Goal: Transaction & Acquisition: Purchase product/service

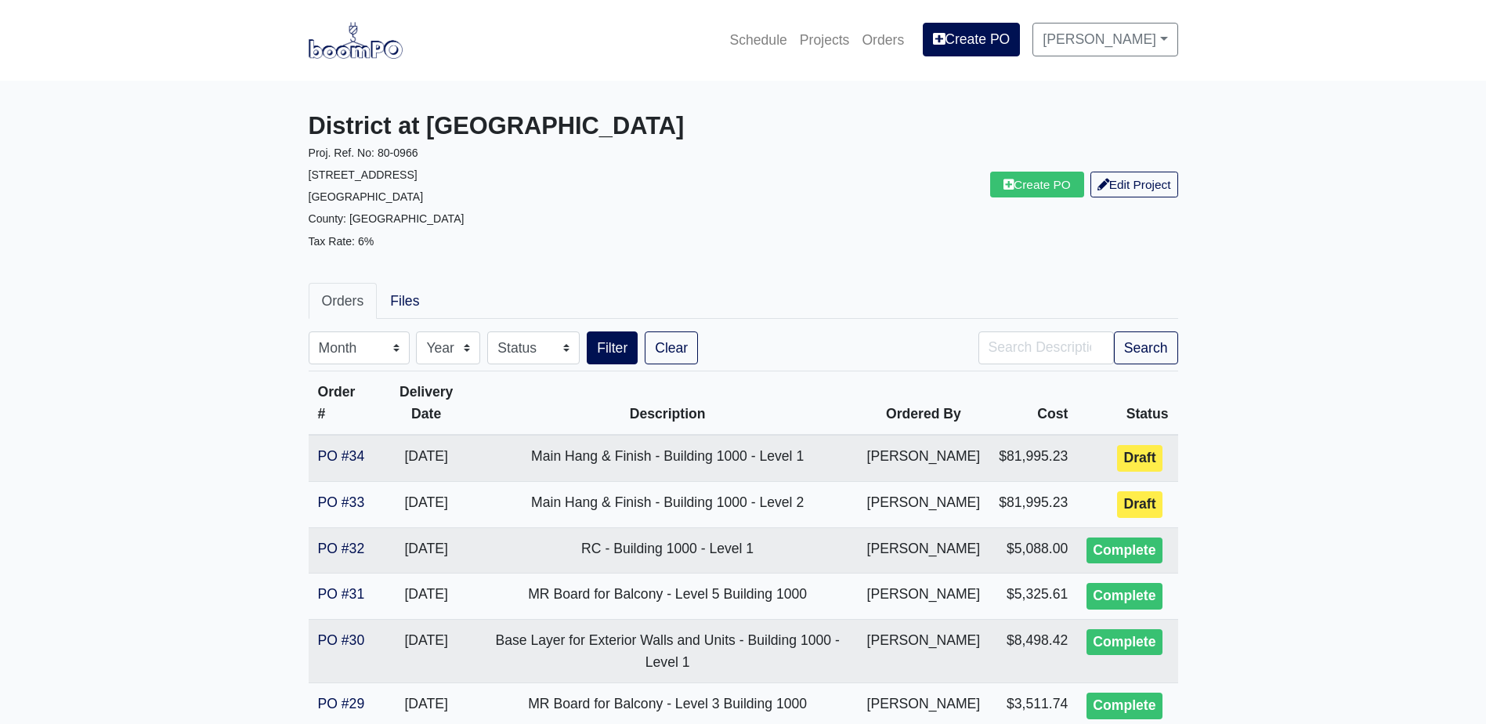
scroll to position [78, 0]
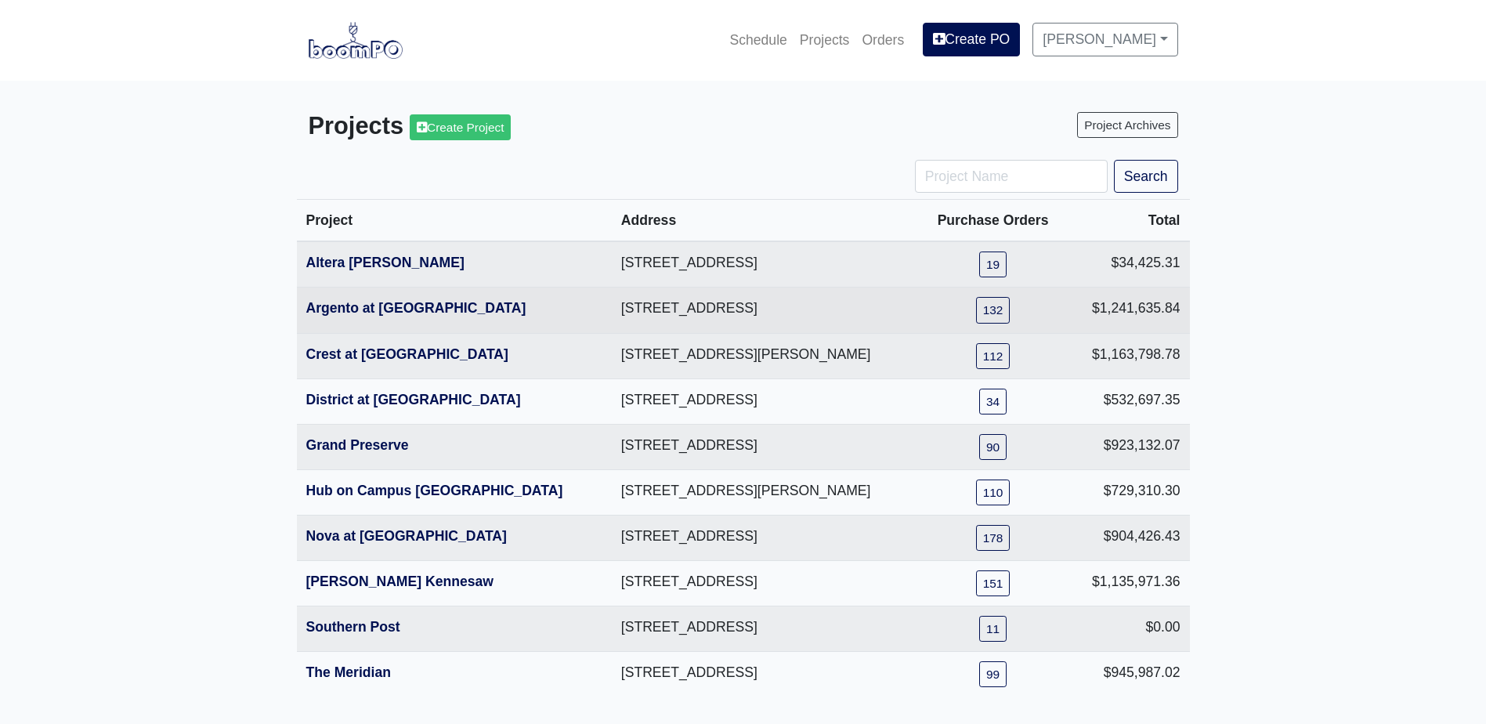
click at [390, 313] on th "Argento at [GEOGRAPHIC_DATA]" at bounding box center [454, 309] width 315 height 45
click at [403, 313] on link "Argento at [GEOGRAPHIC_DATA]" at bounding box center [416, 308] width 220 height 16
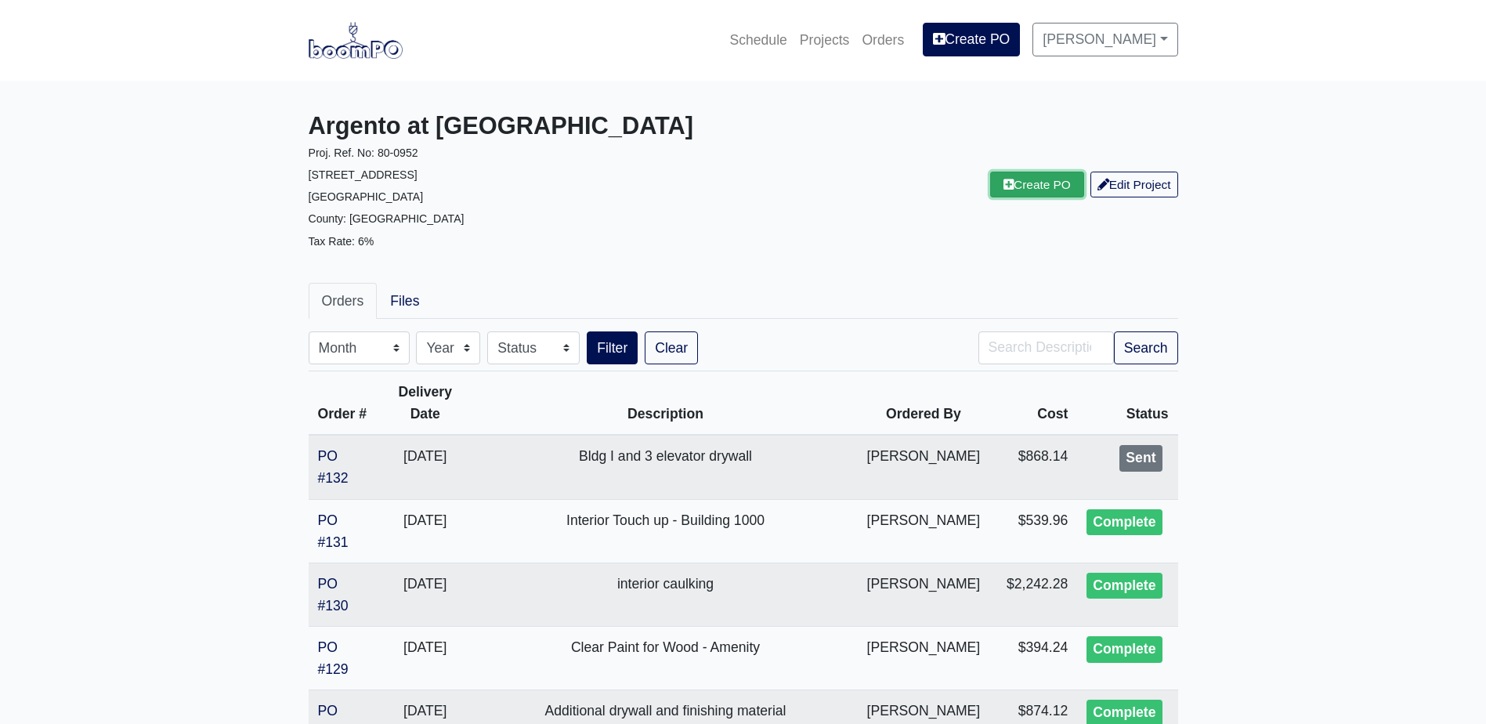
click at [1028, 188] on link "Create PO" at bounding box center [1037, 185] width 94 height 26
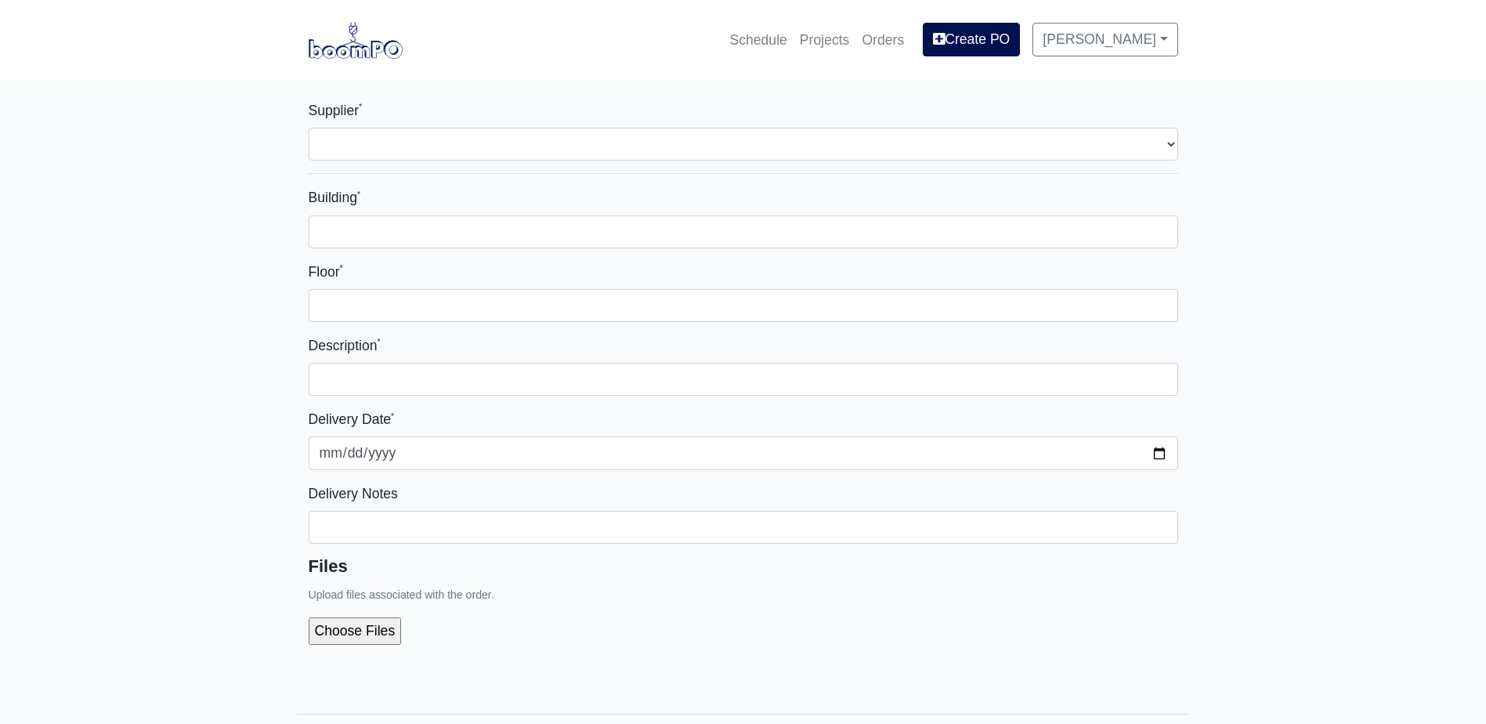
select select
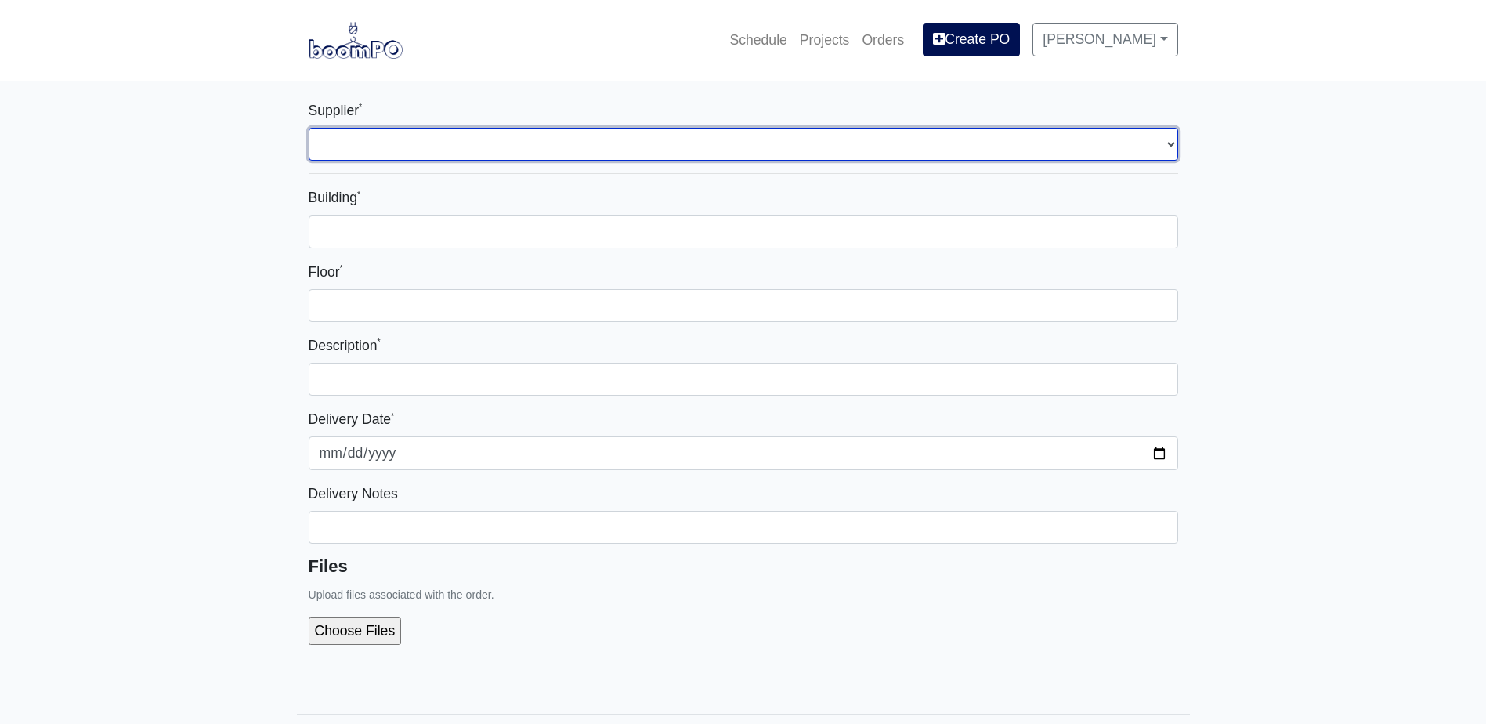
click at [475, 143] on select "Select one... L&W Supply - Mableton, GA Grabber Construction Products - Atlanta…" at bounding box center [743, 144] width 869 height 33
select select "848"
click at [309, 128] on select "Select one... L&W Supply - Mableton, GA Grabber Construction Products - Atlanta…" at bounding box center [743, 144] width 869 height 33
select select
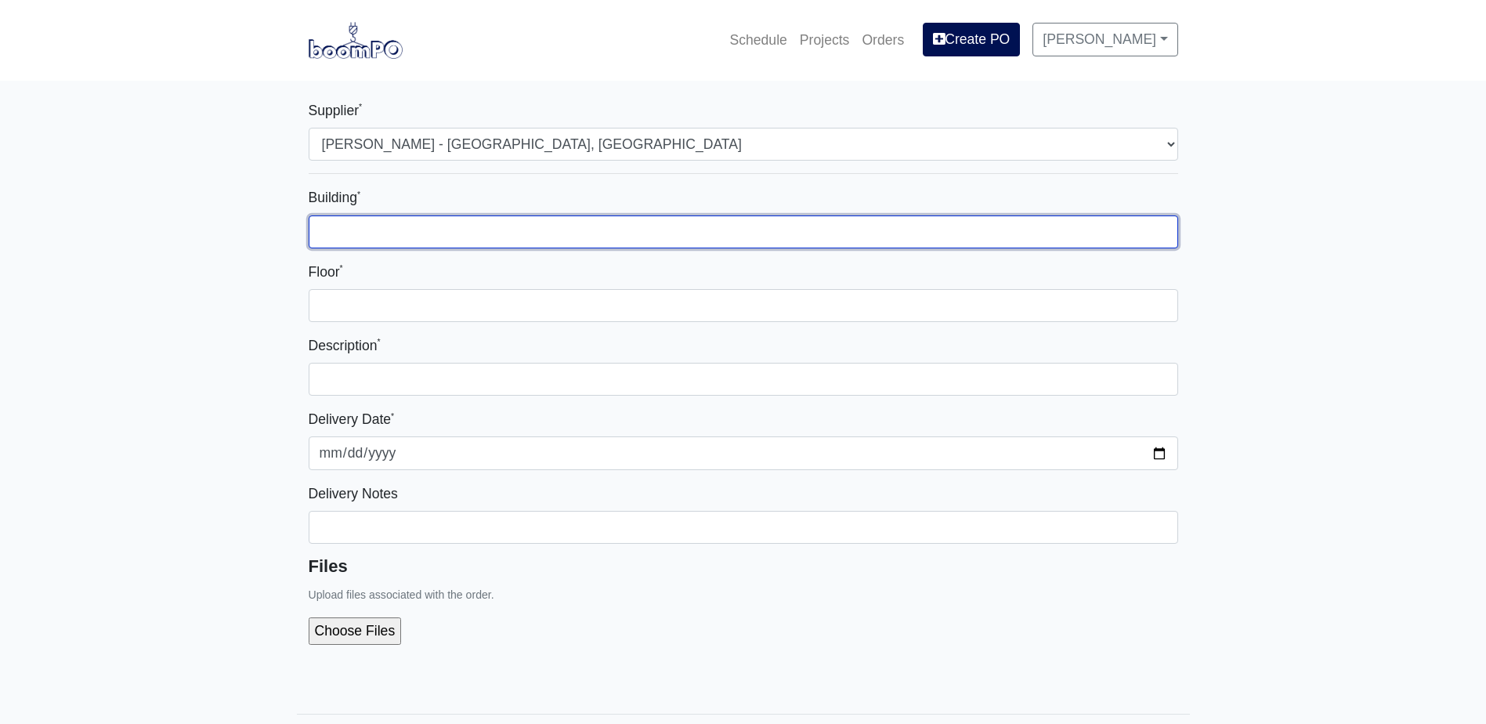
click at [443, 244] on input "Building *" at bounding box center [743, 231] width 869 height 33
type input "-"
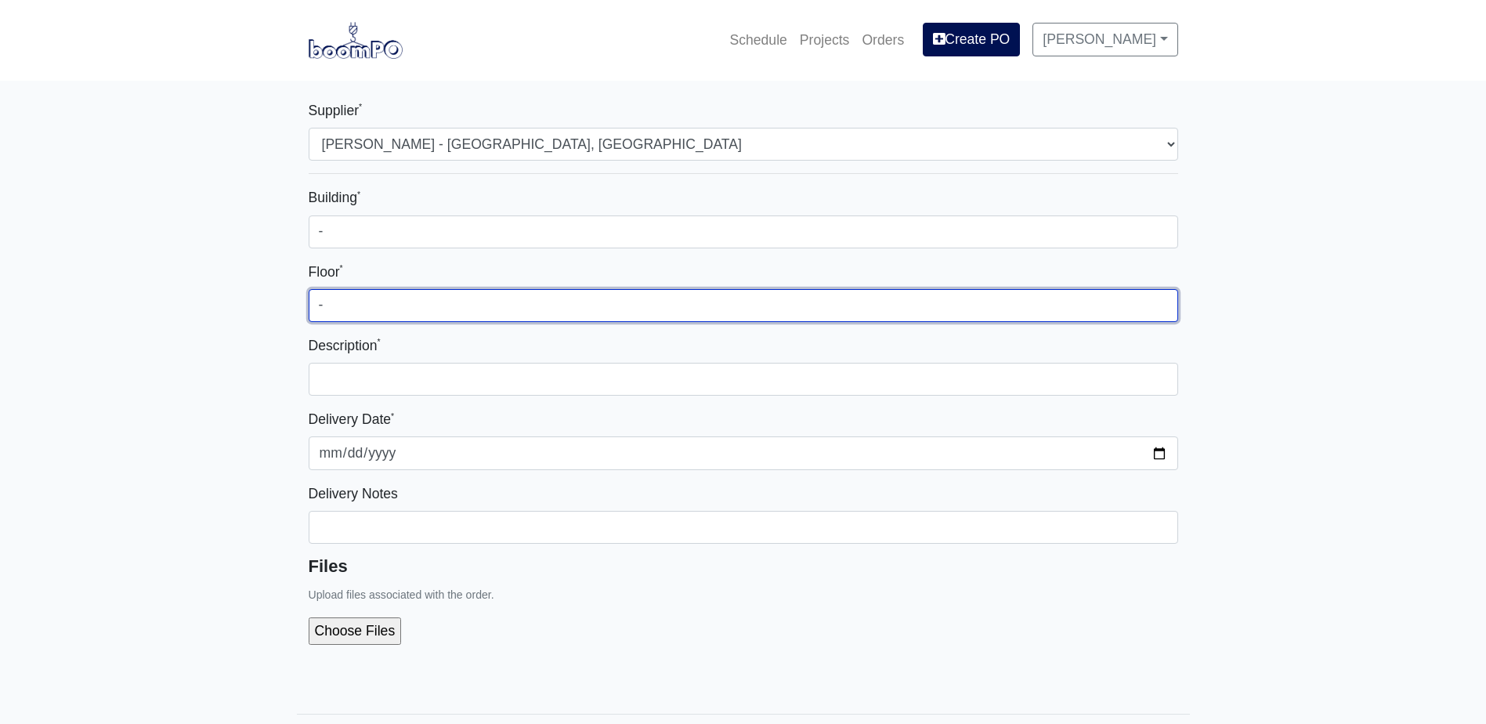
type input "-"
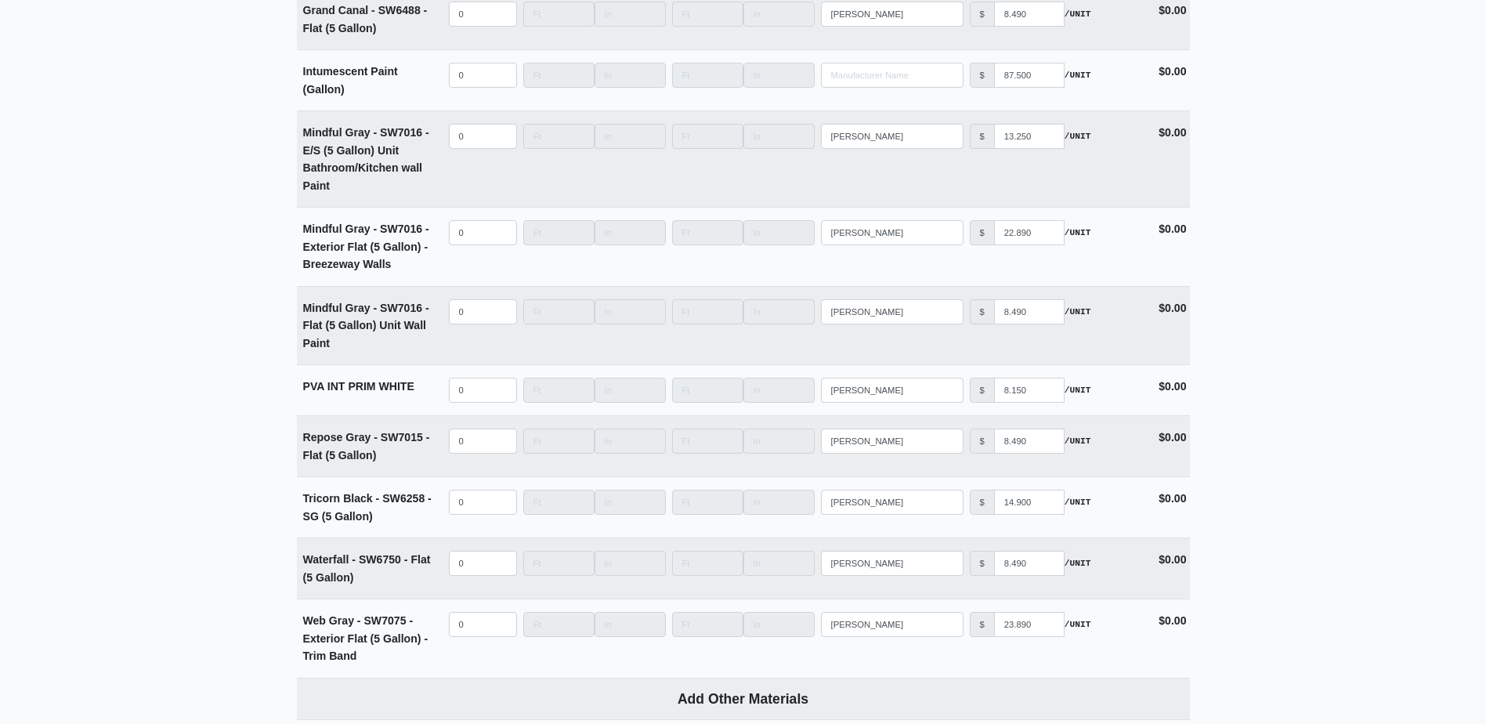
scroll to position [3719, 0]
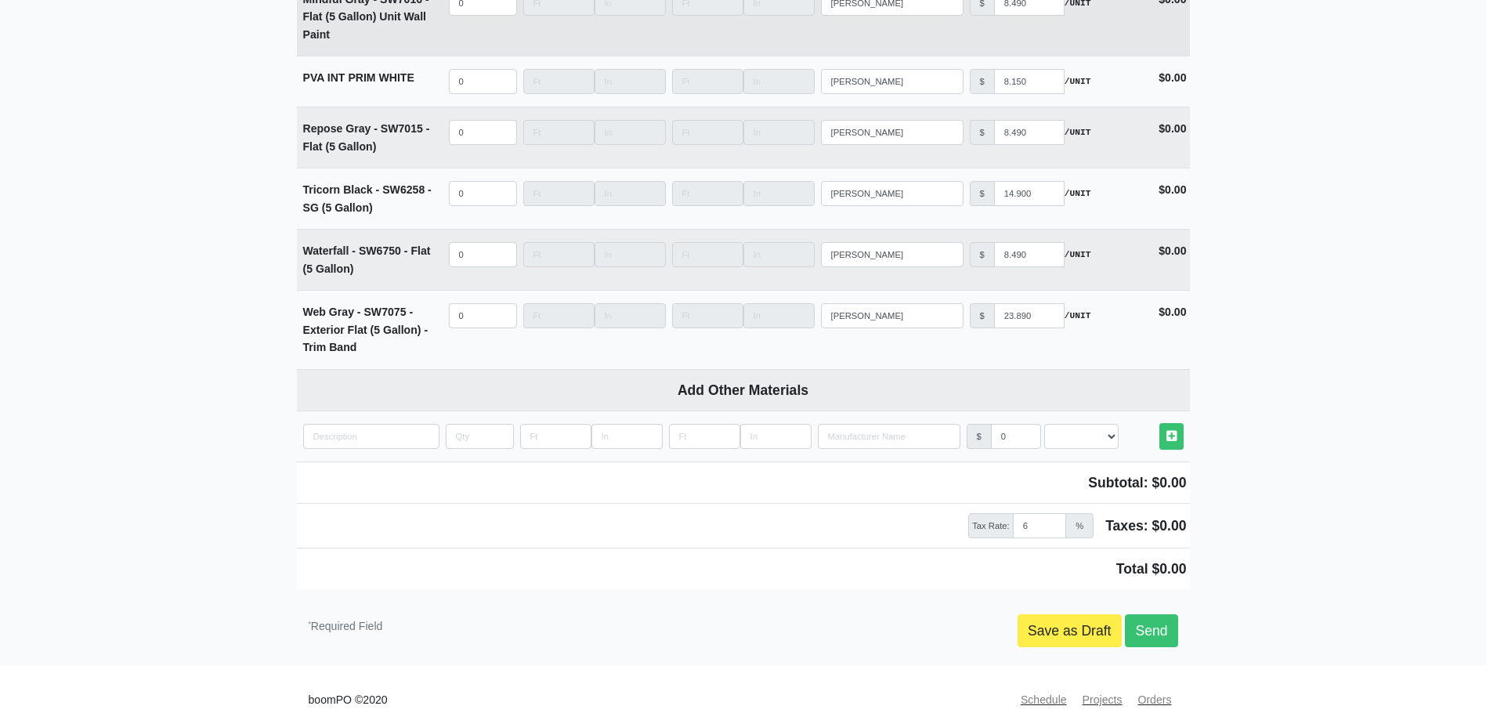
type input "Mail Room Concrete Sealer"
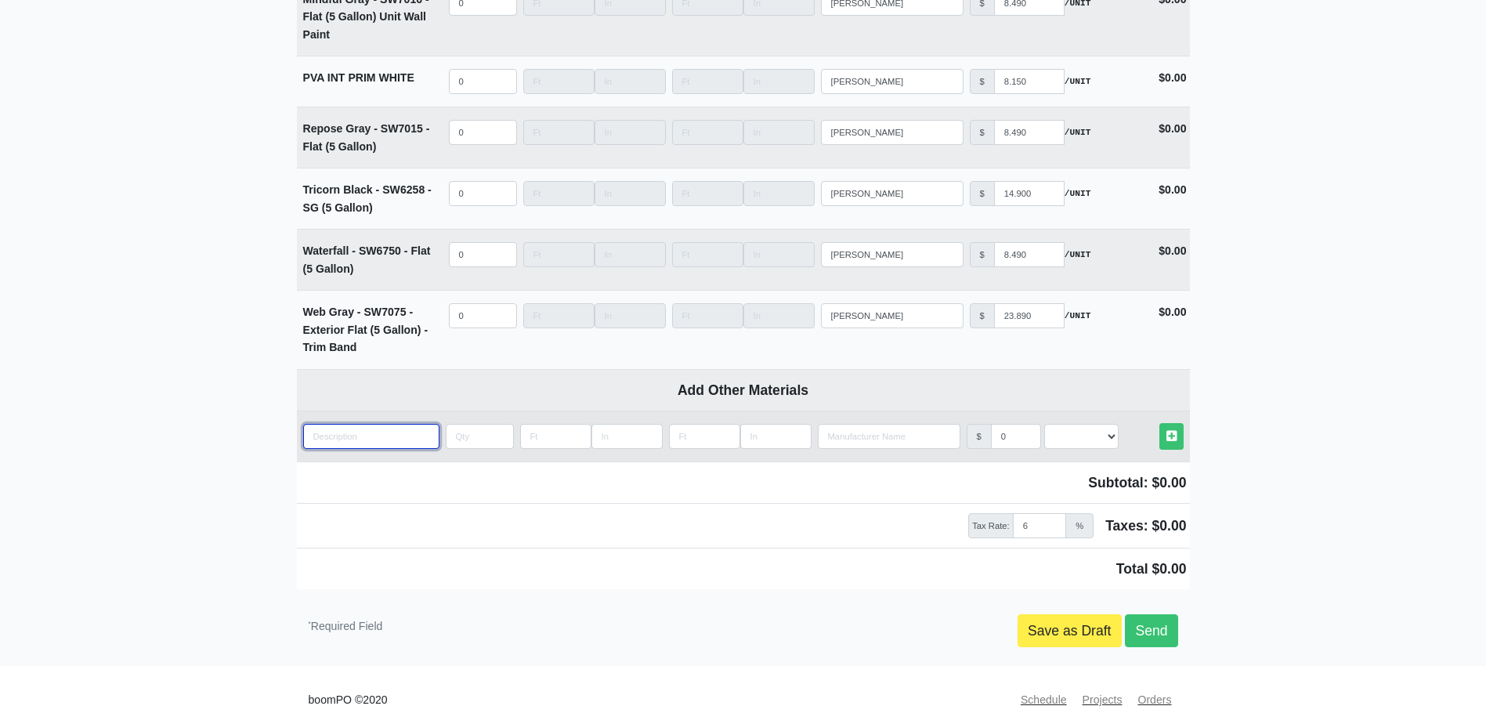
click at [360, 428] on input "quantity" at bounding box center [371, 436] width 136 height 25
type input "H"
select select
type input "H&"
select select
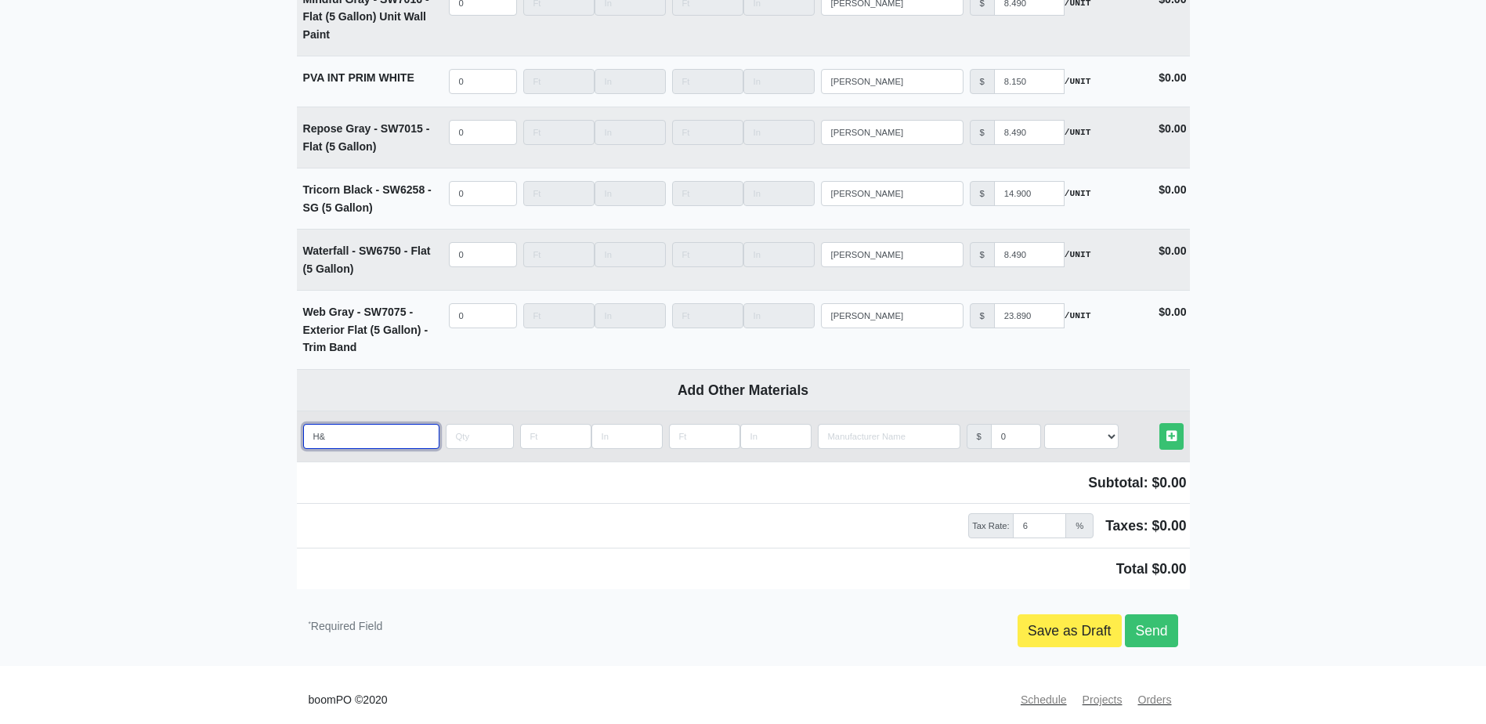
type input "H&C"
select select
type input "H&C"
select select
type input "H&C C"
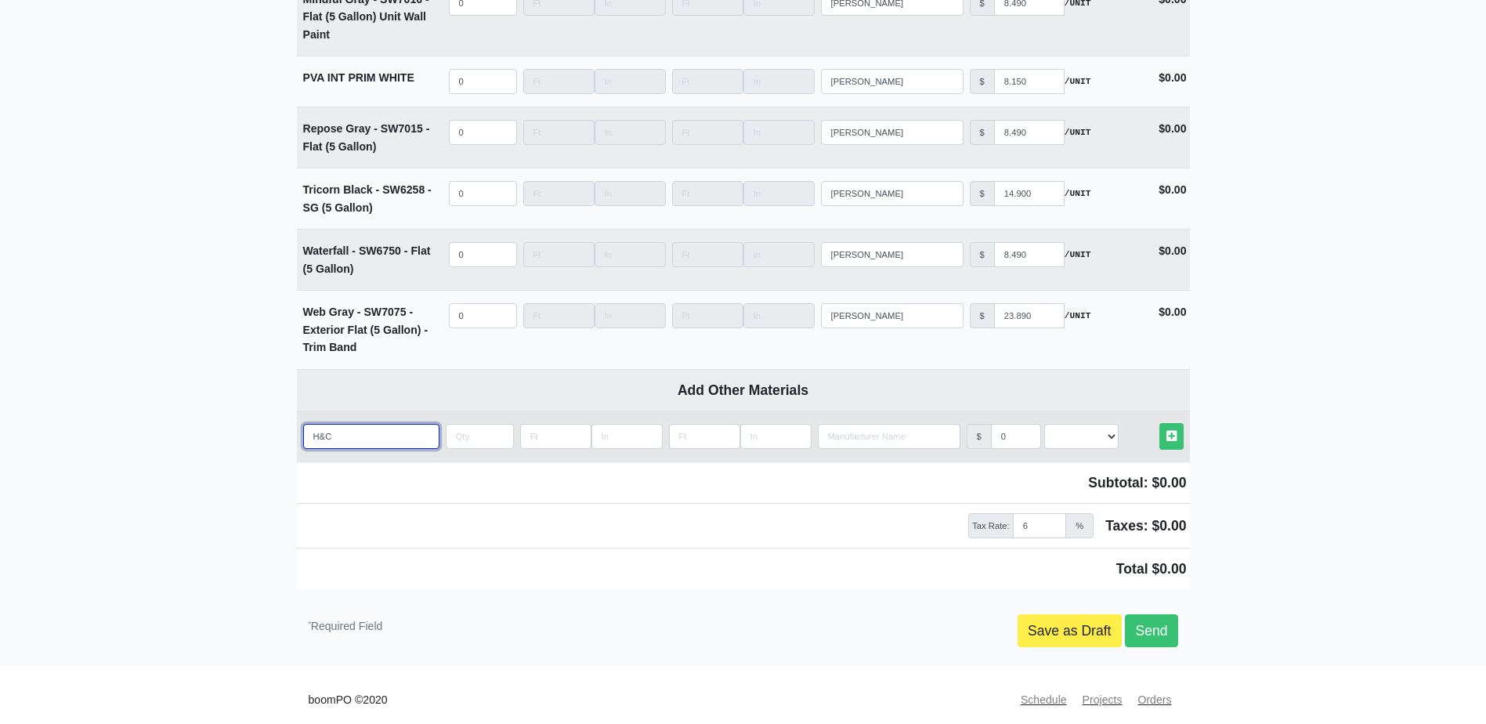
select select
type input "H&C Cl"
select select
type input "H&C Cla"
select select
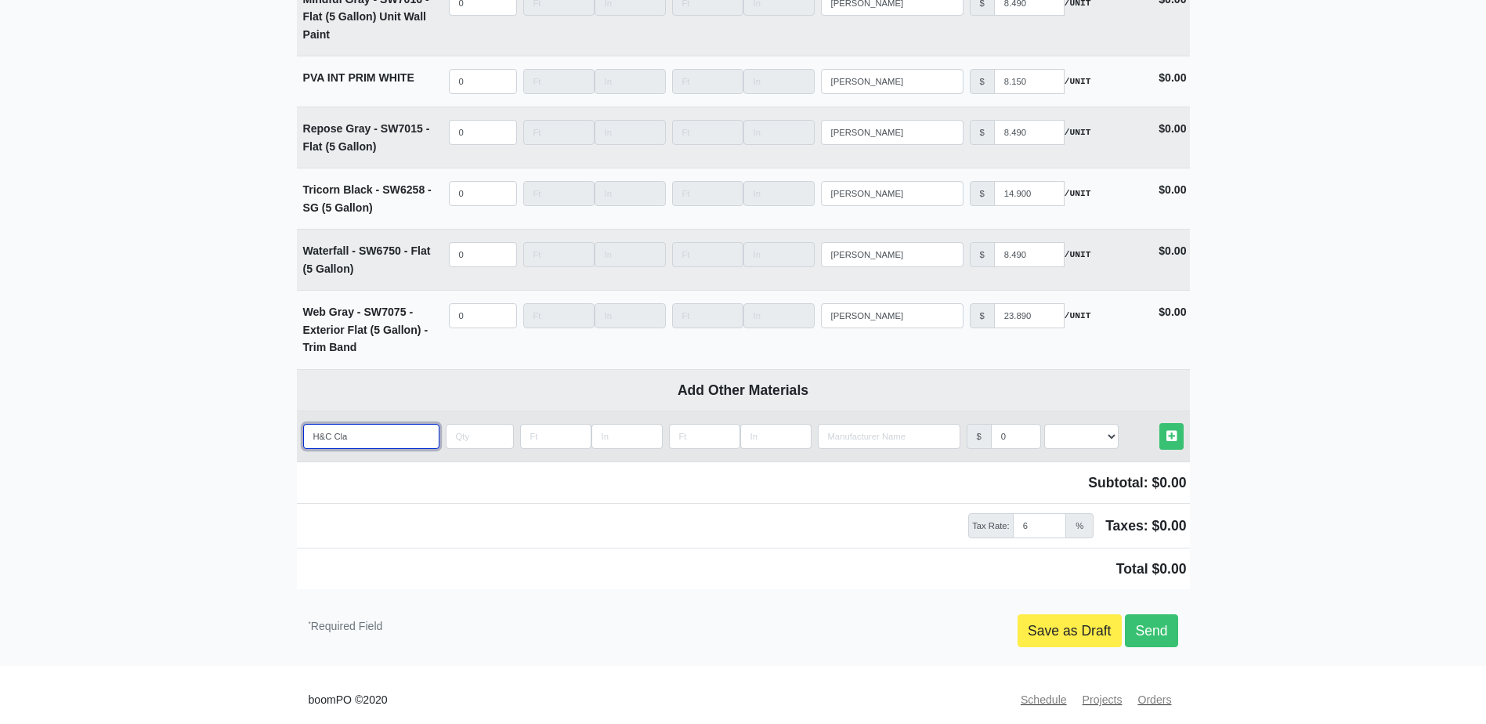
type input "H&C Clar"
select select
type input "H&C Clari"
select select
type input "H&C Claris"
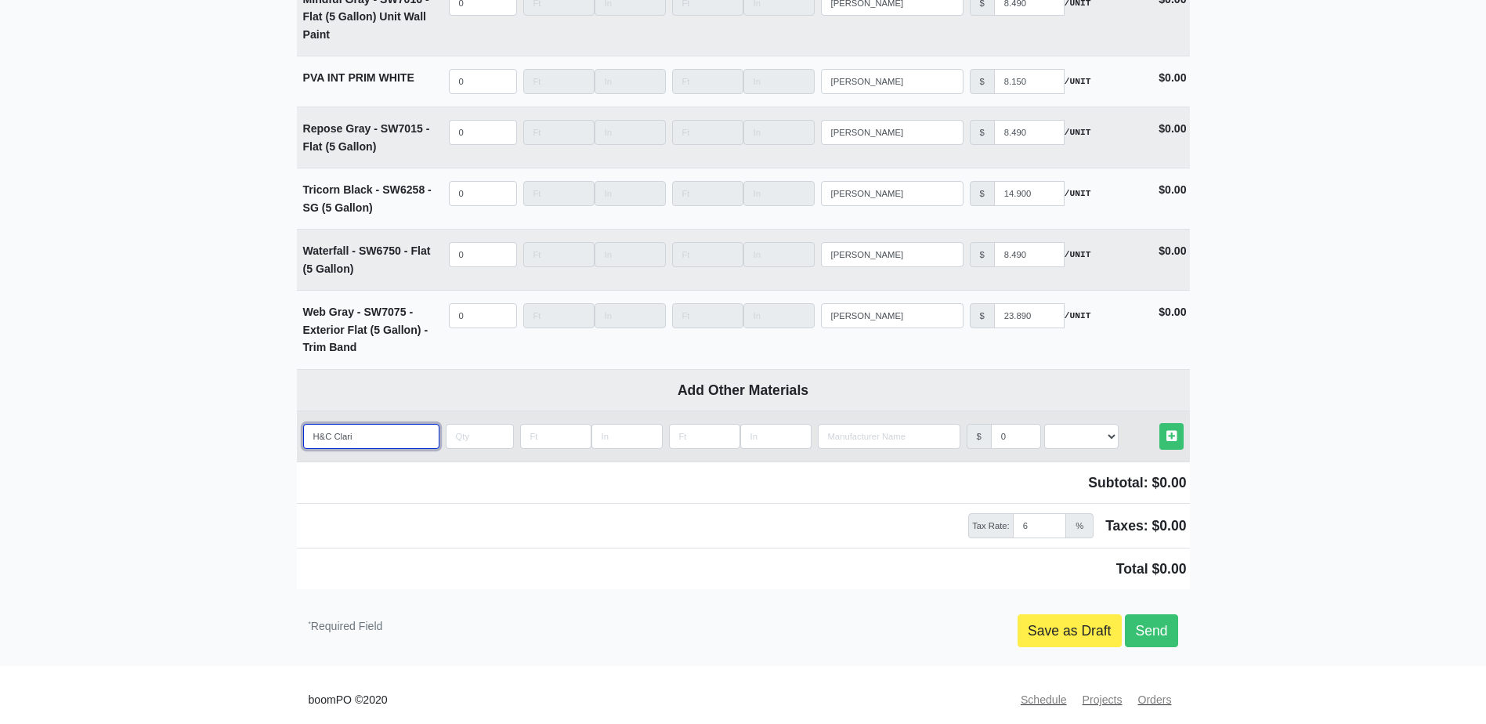
select select
type input "H&C Clarish"
select select
type input "H&C Clarishi"
select select
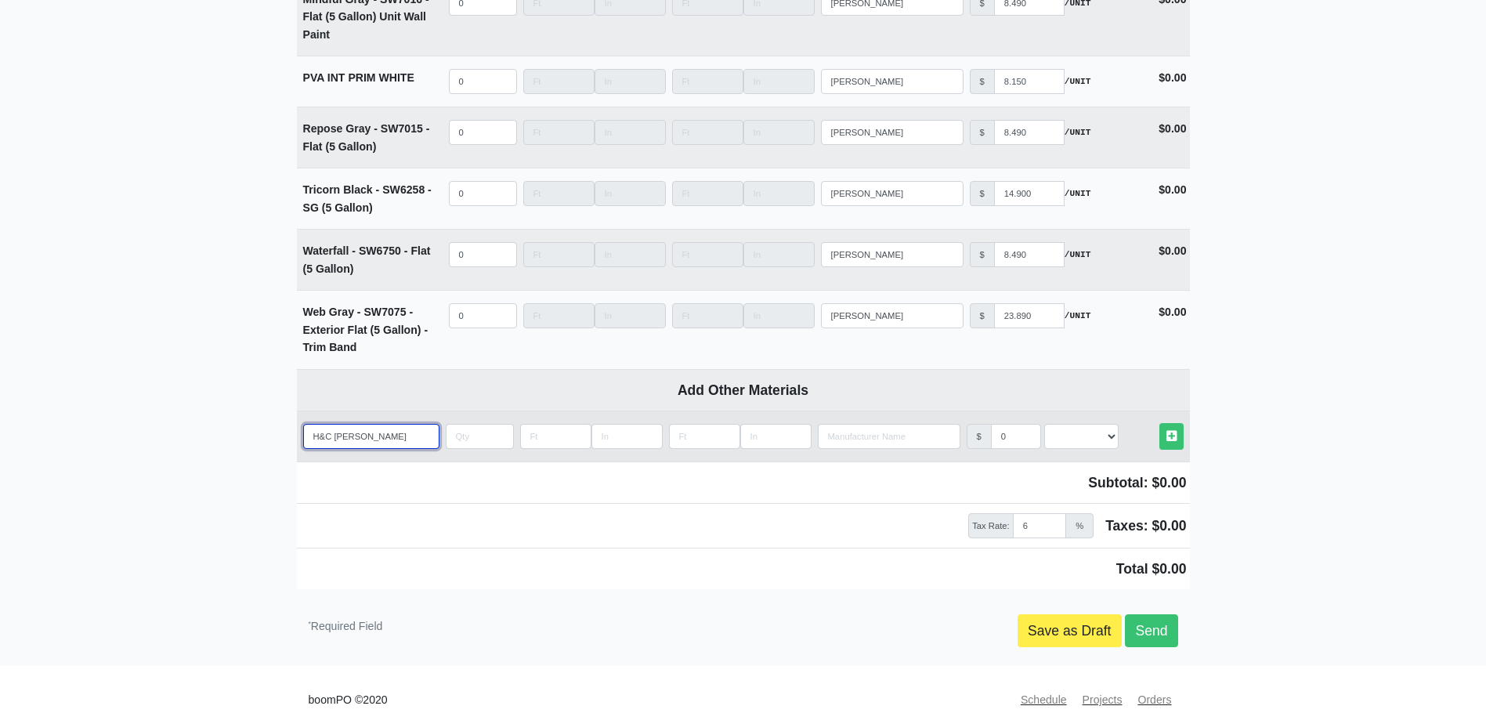
type input "H&C Clarishie"
select select
type input "H&C Clarishiel"
select select
type input "H&C Clarishield"
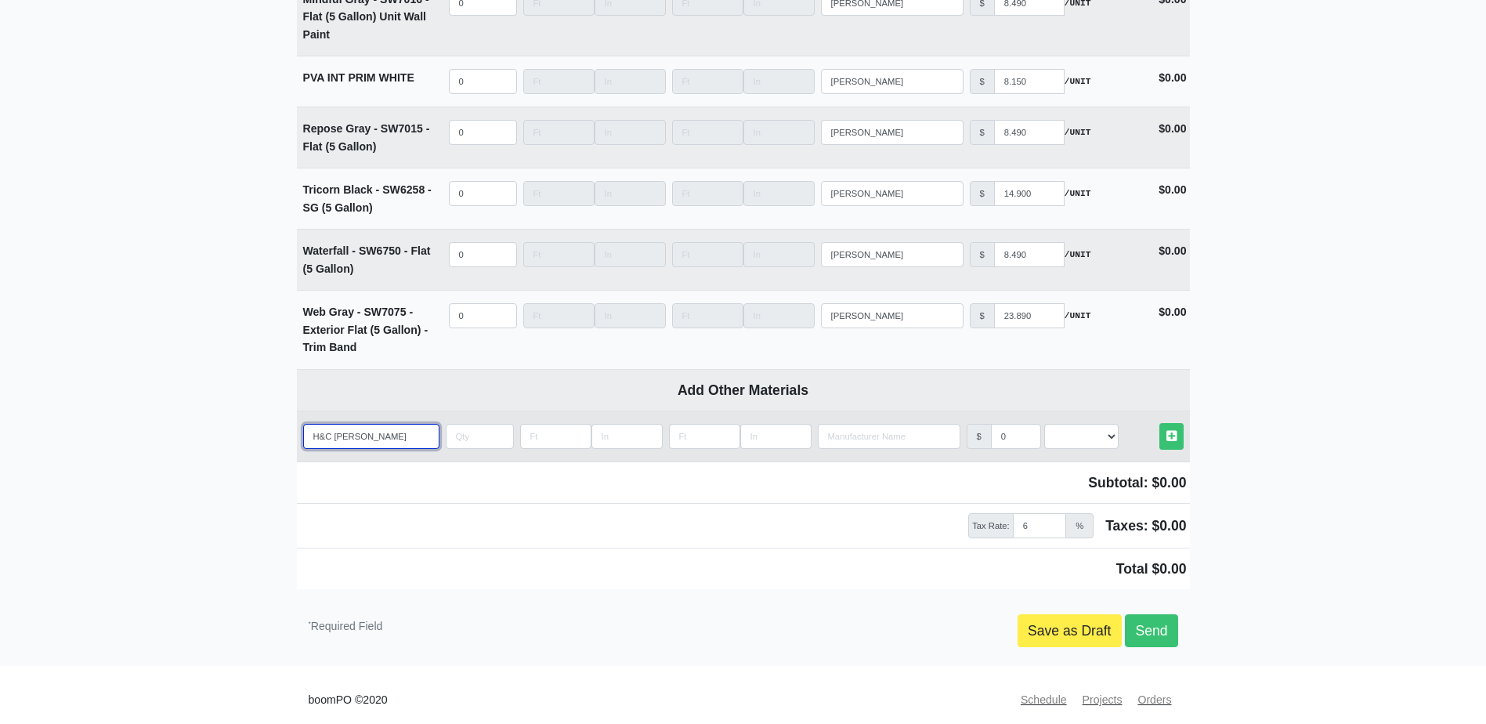
select select
type input "H&C Clarishield"
select select
type input "H&C Clarishield"
select select
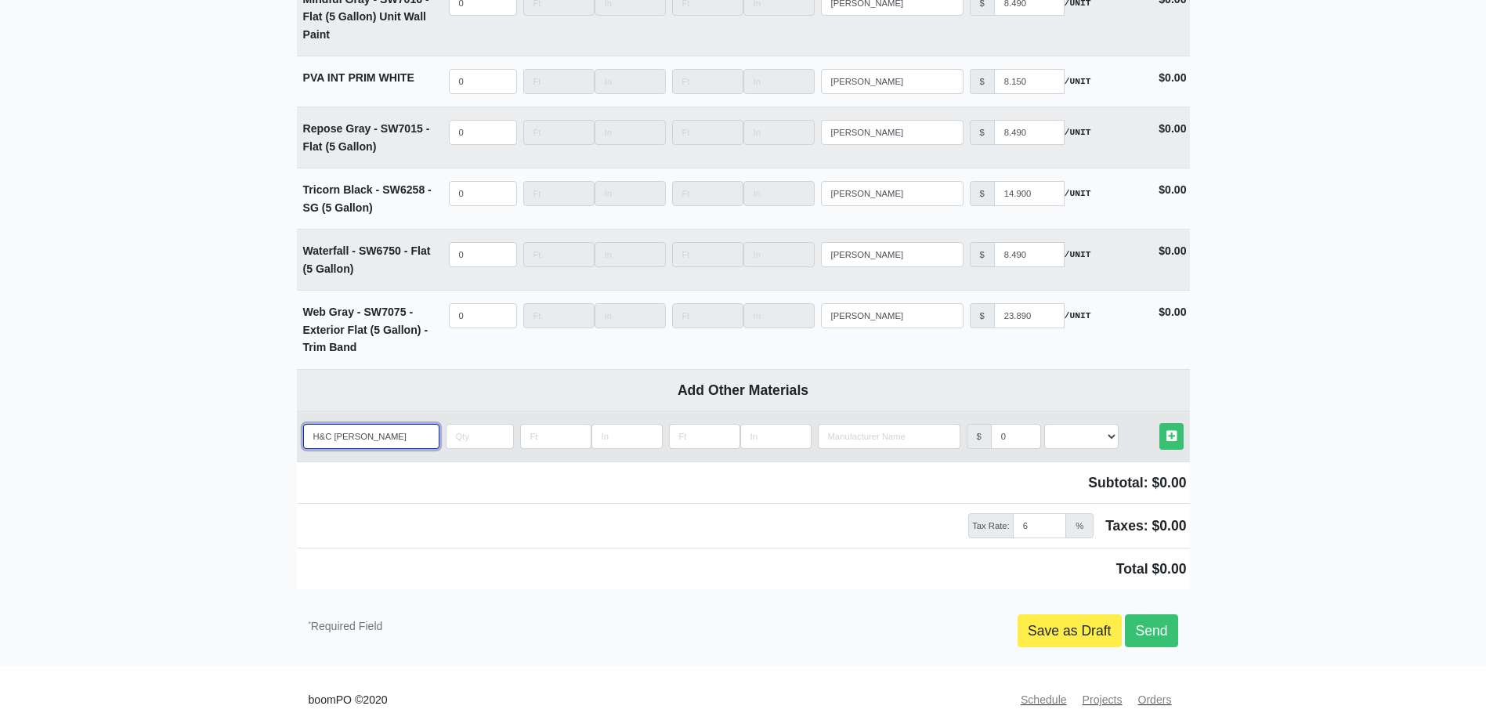
type input "H&C Clarishiel"
select select
type input "H&C Clarishi"
select select
type input "H&C Clarish"
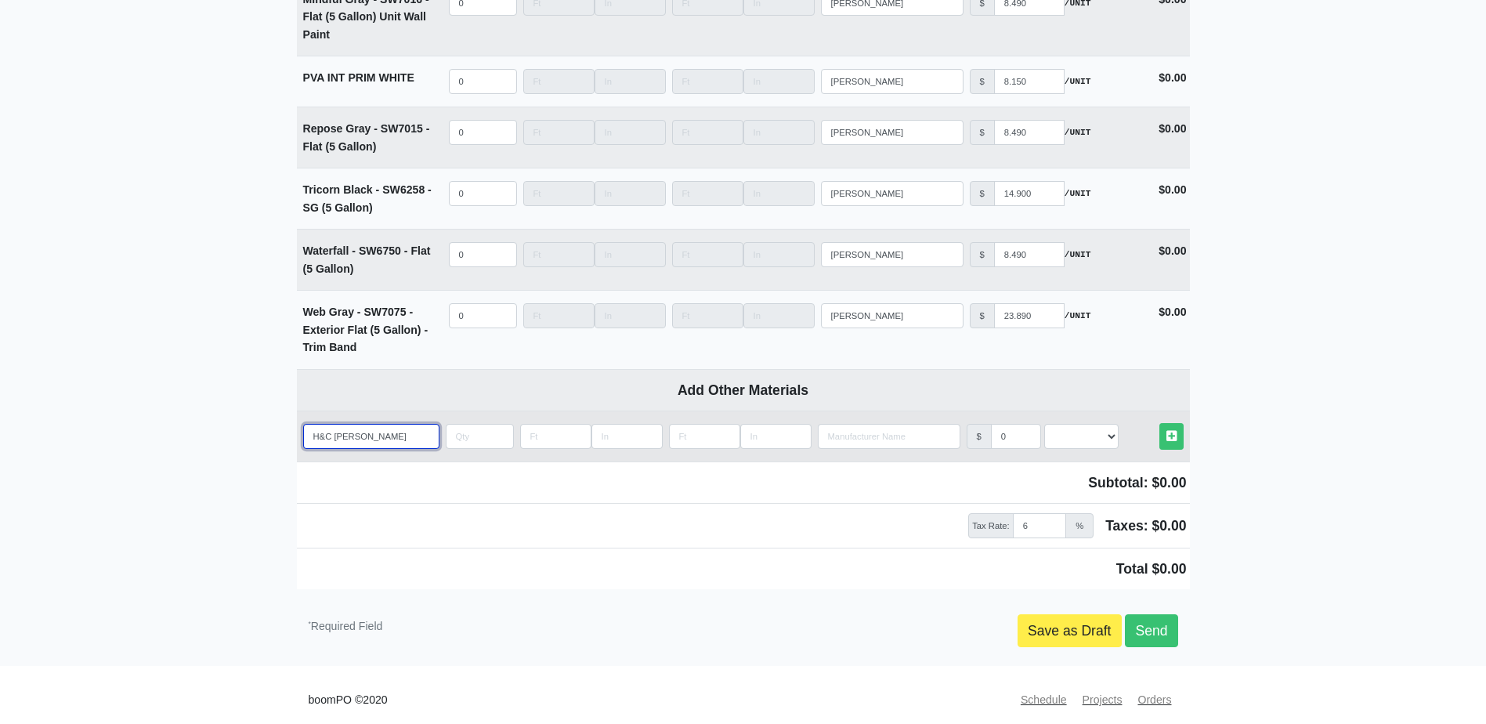
select select
type input "H&C Claris"
select select
type input "H&C Clari"
select select
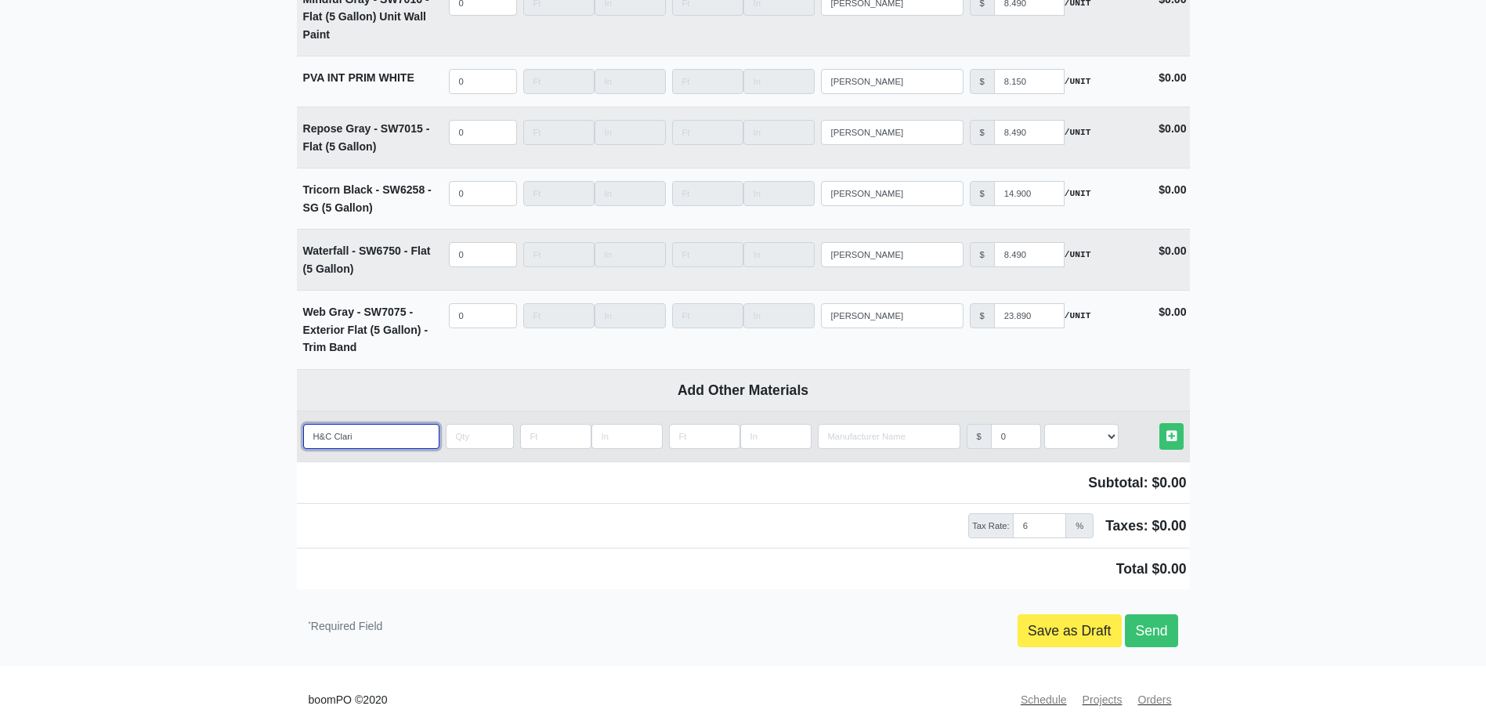
type input "H&C Clar"
select select
type input "H&C Clari"
select select
type input "H&C Claris"
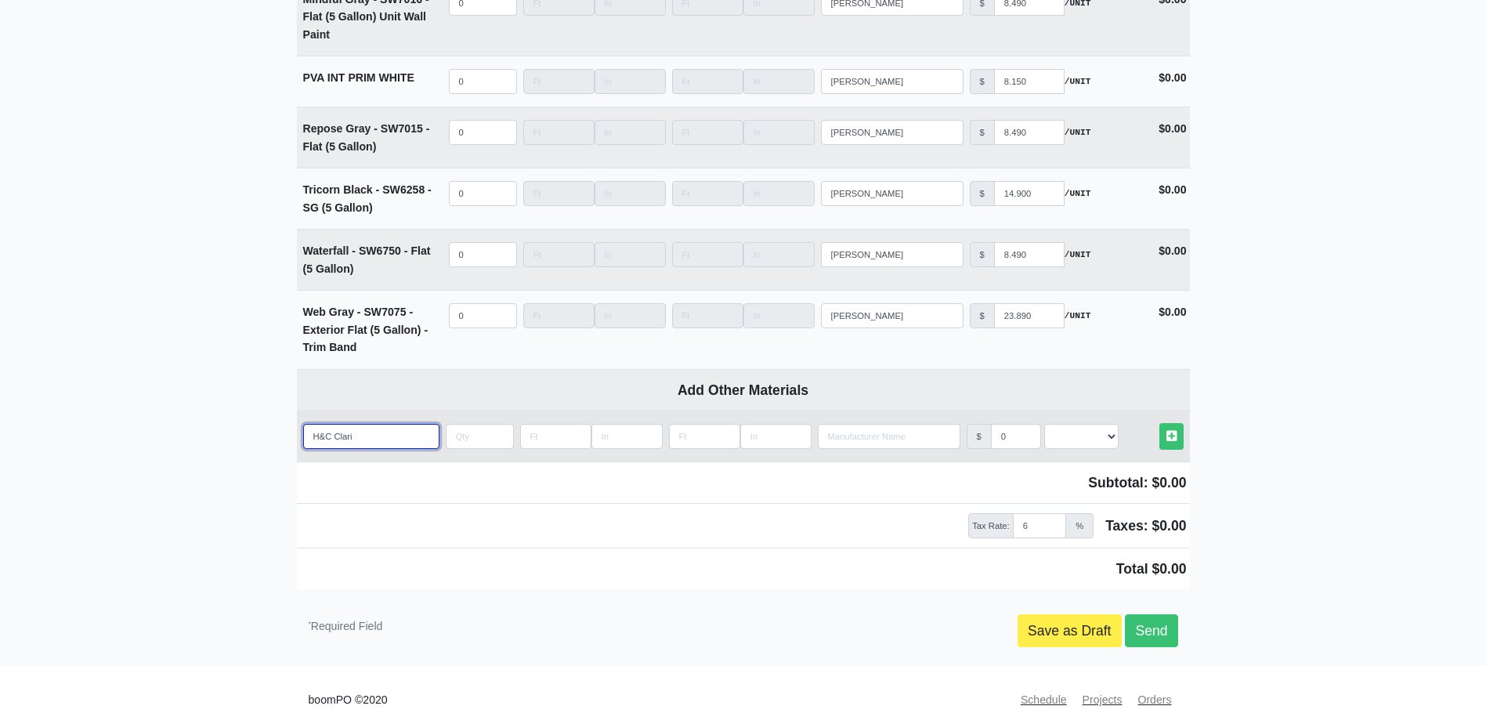
select select
type input "H&C Clarish"
select select
type input "H&C Clarishi"
select select
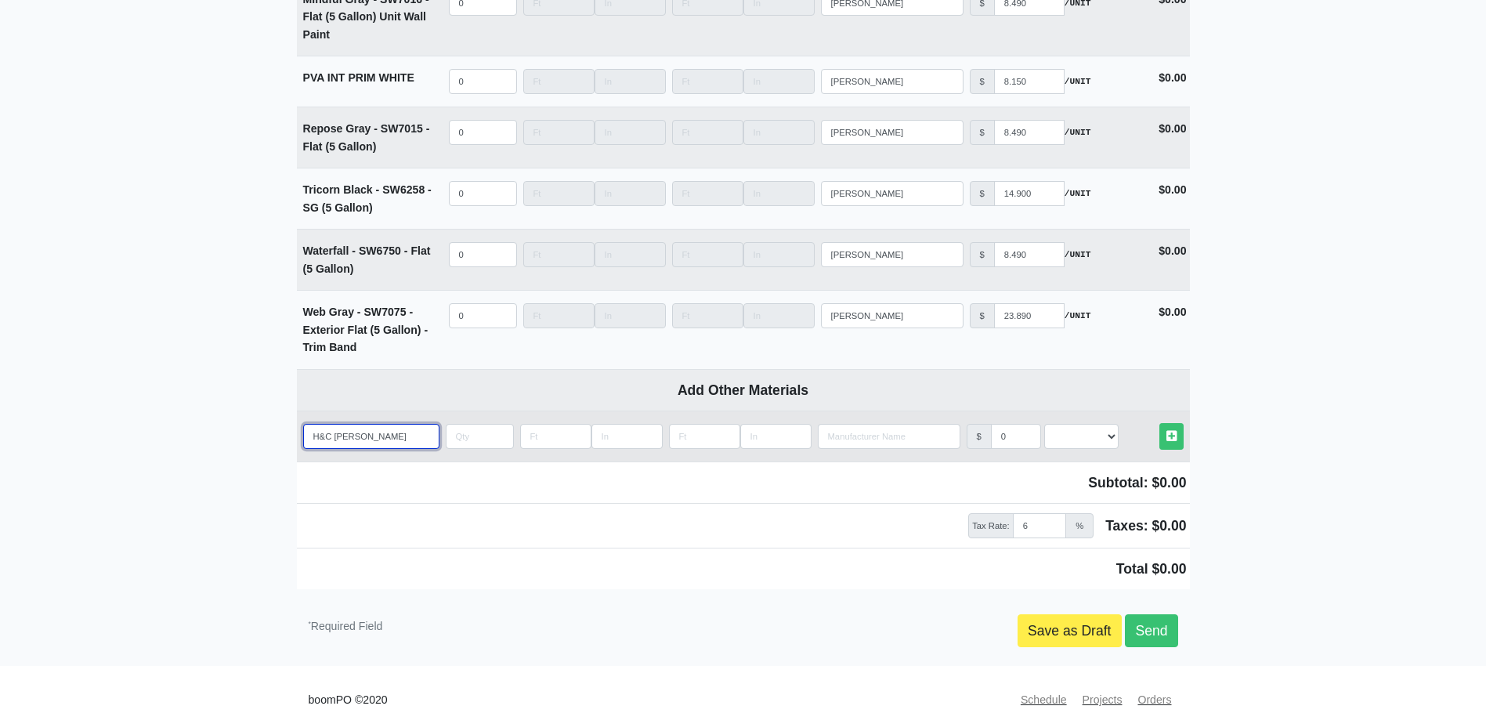
type input "H&C Clarishie"
select select
type input "H&C Clarishiel"
select select
type input "H&C Clarishield"
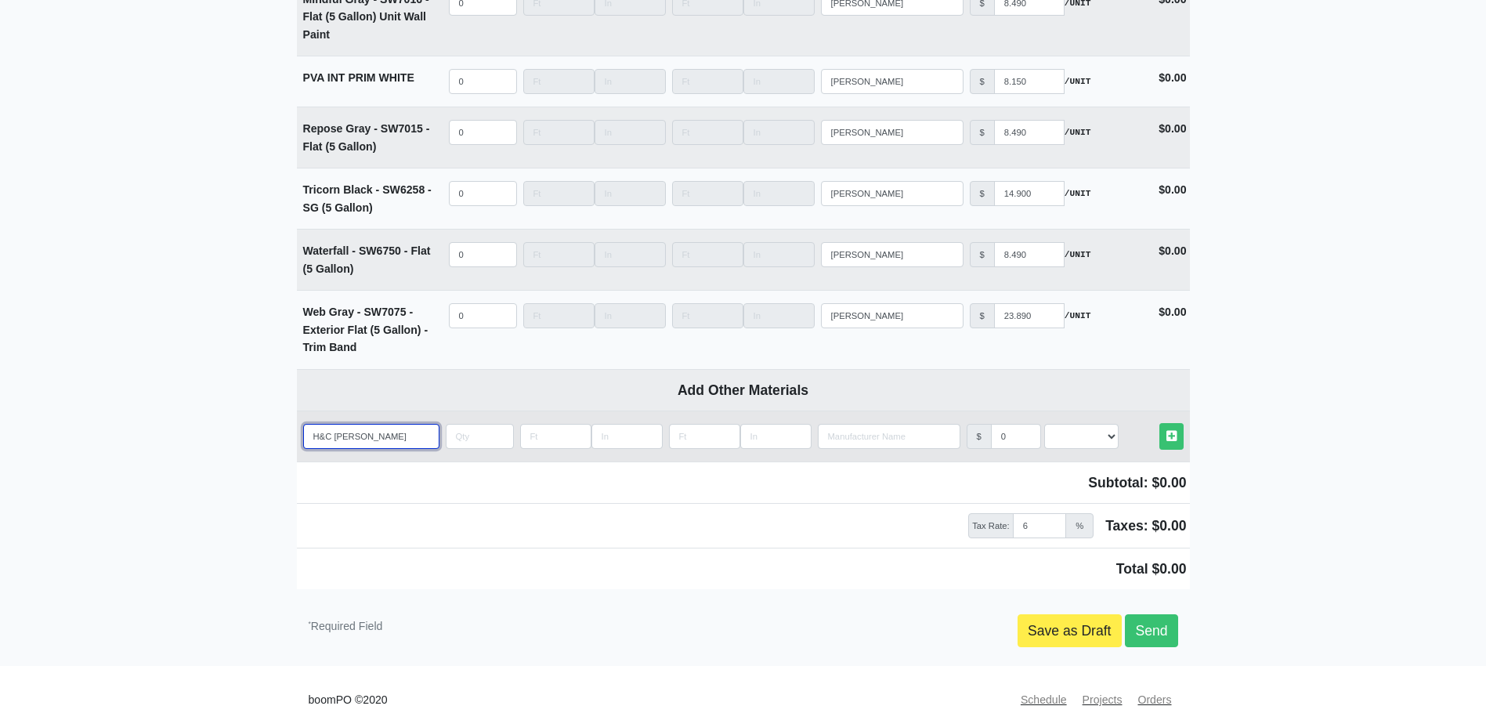
select select
type input "H&C Clarishield"
select select
type input "H&C Clarishield W"
select select
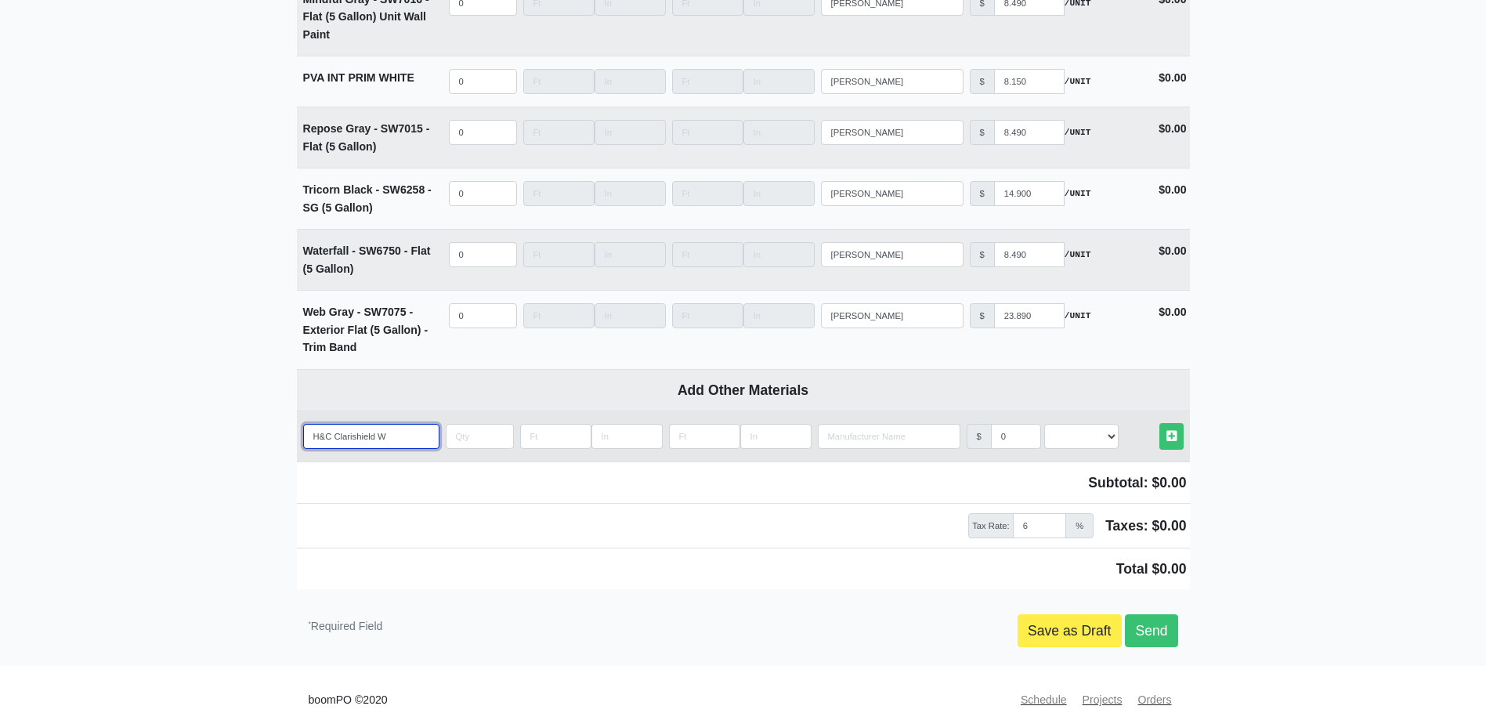
type input "H&C Clarishield Wa"
select select
type input "H&C Clarishield Wat"
select select
type input "H&C Clarishield Wate"
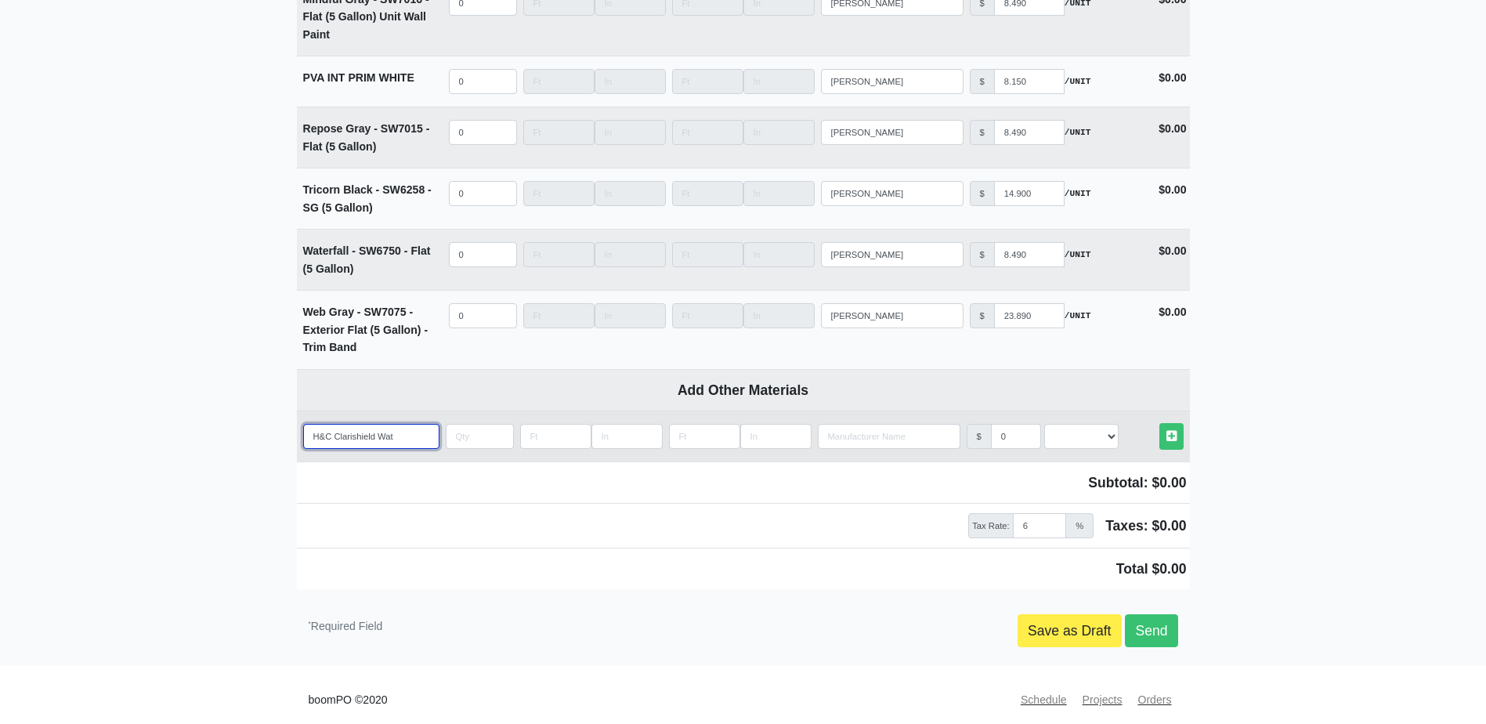
select select
type input "H&C Clarishield Water"
select select
type input "H&C Clarishield Water"
select select
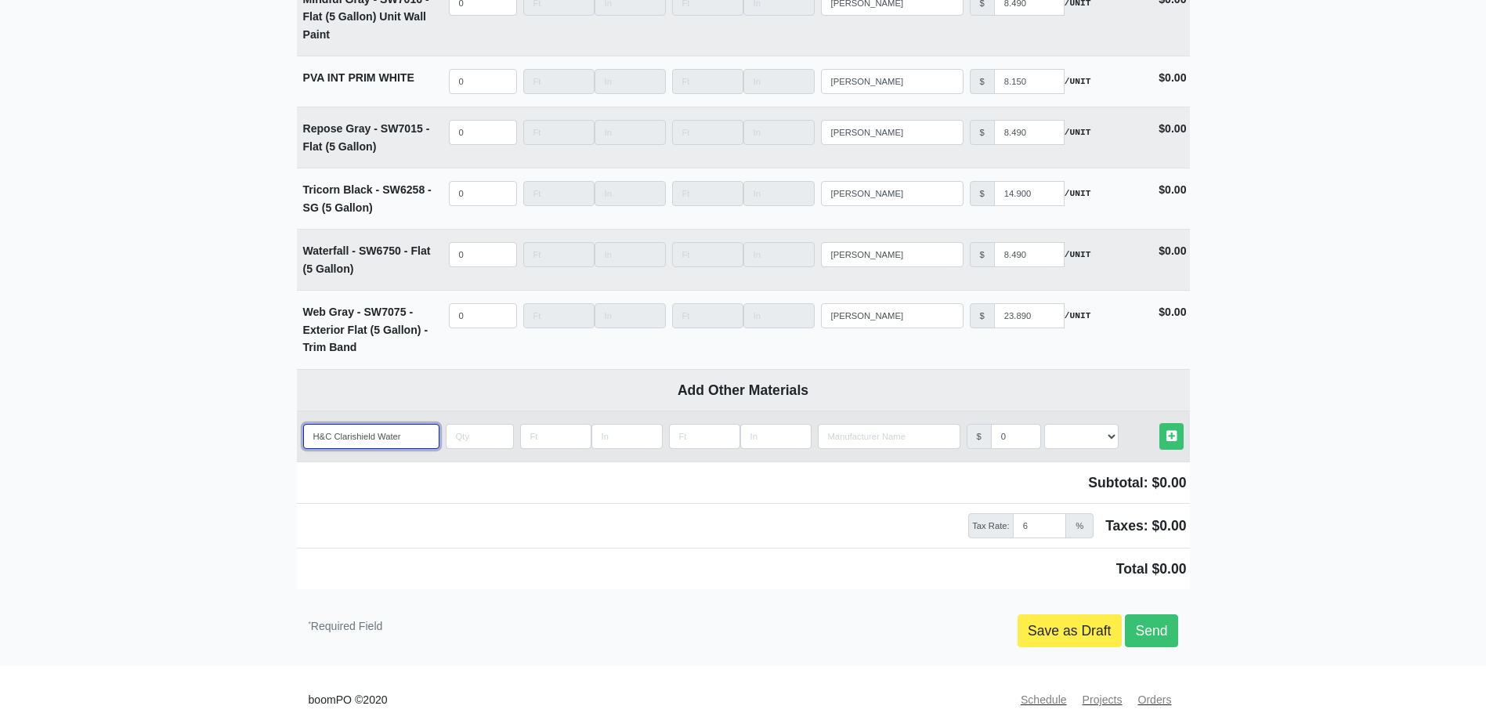
type input "H&C Clarishield Water"
select select
type input "H&C Clarishield Water-"
select select
type input "H&C Clarishield Water-B"
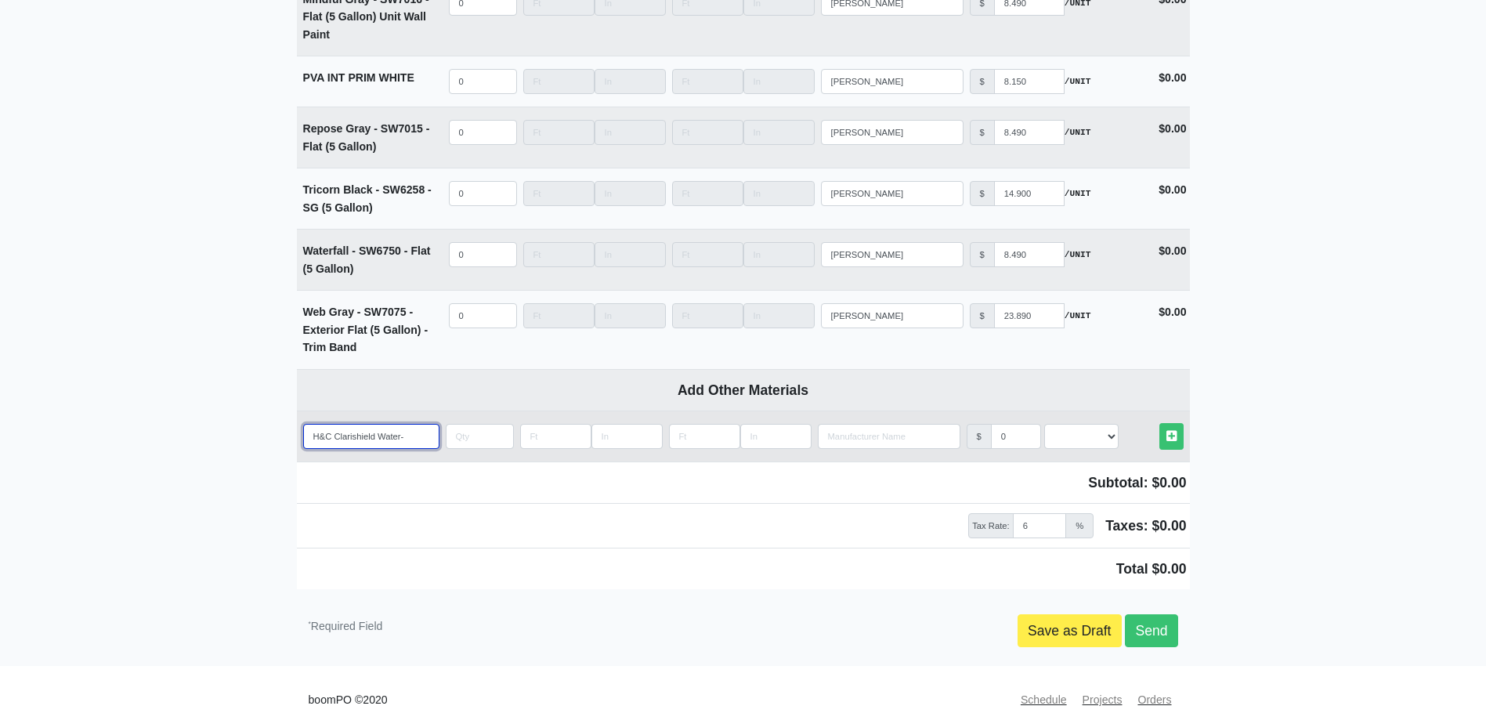
select select
type input "H&C Clarishield Water-Ba"
select select
type input "H&C Clarishield Water-Bas"
select select
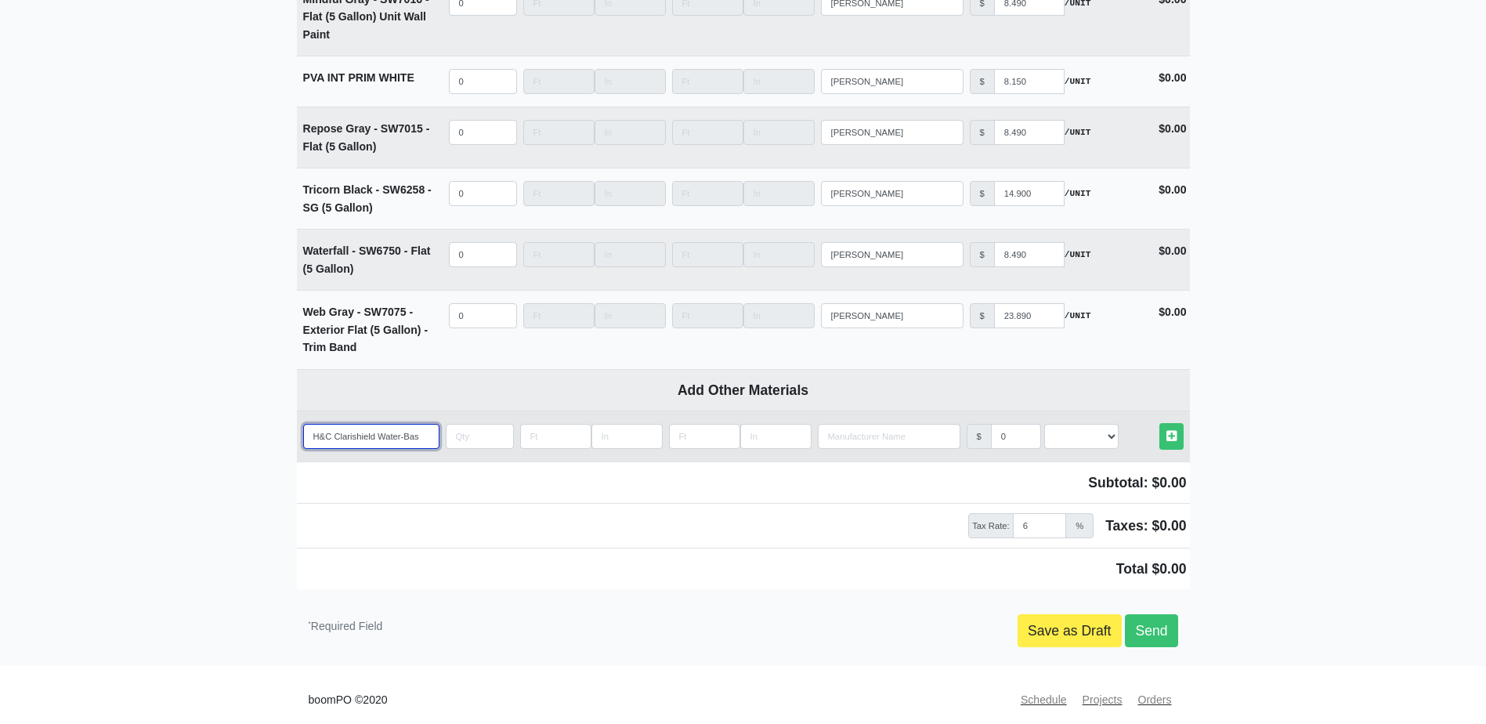
type input "H&C Clarishield Water-Base"
select select
type input "H&C Clarishield Water-Based"
select select
type input "H&C Clarishield Water-Based"
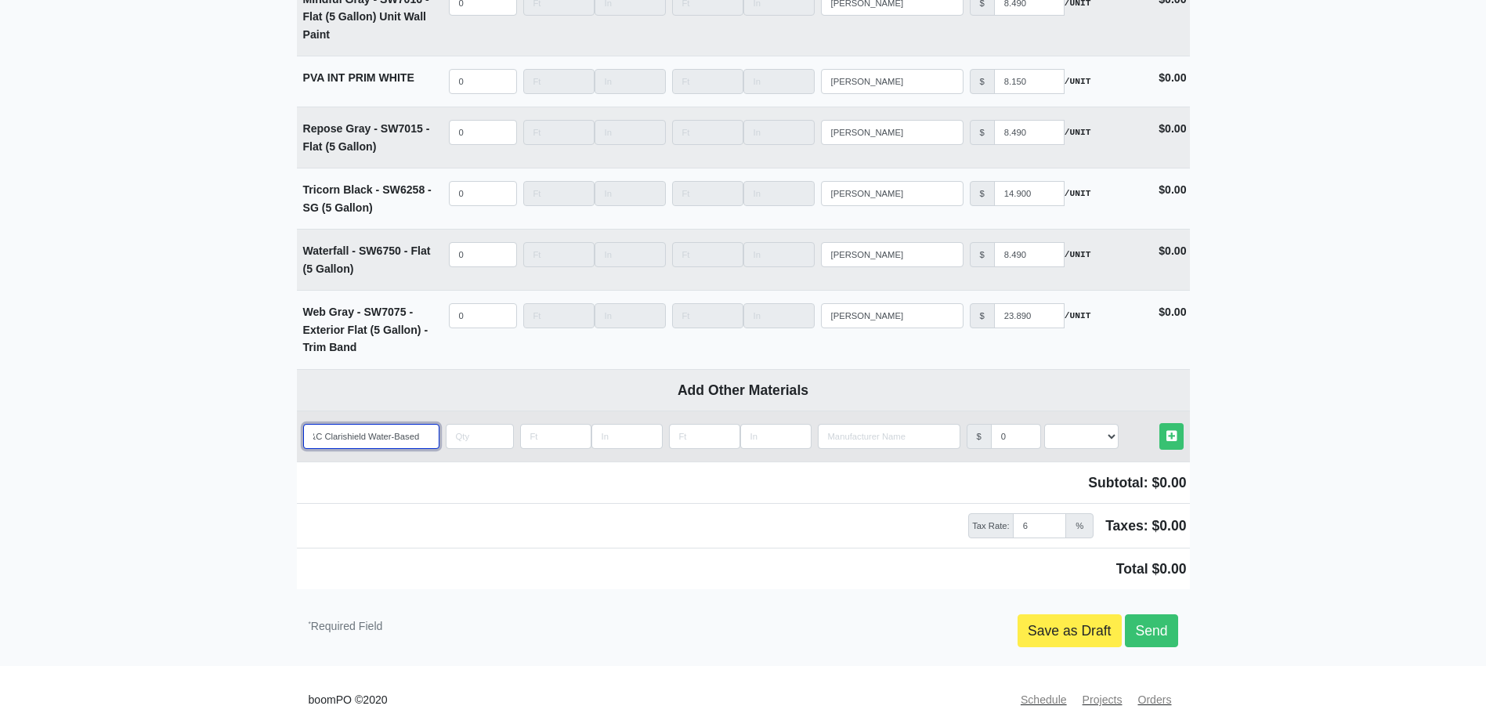
select select
type input "H&C Clarishield Water-Based W"
select select
type input "H&C Clarishield Water-Based We"
select select
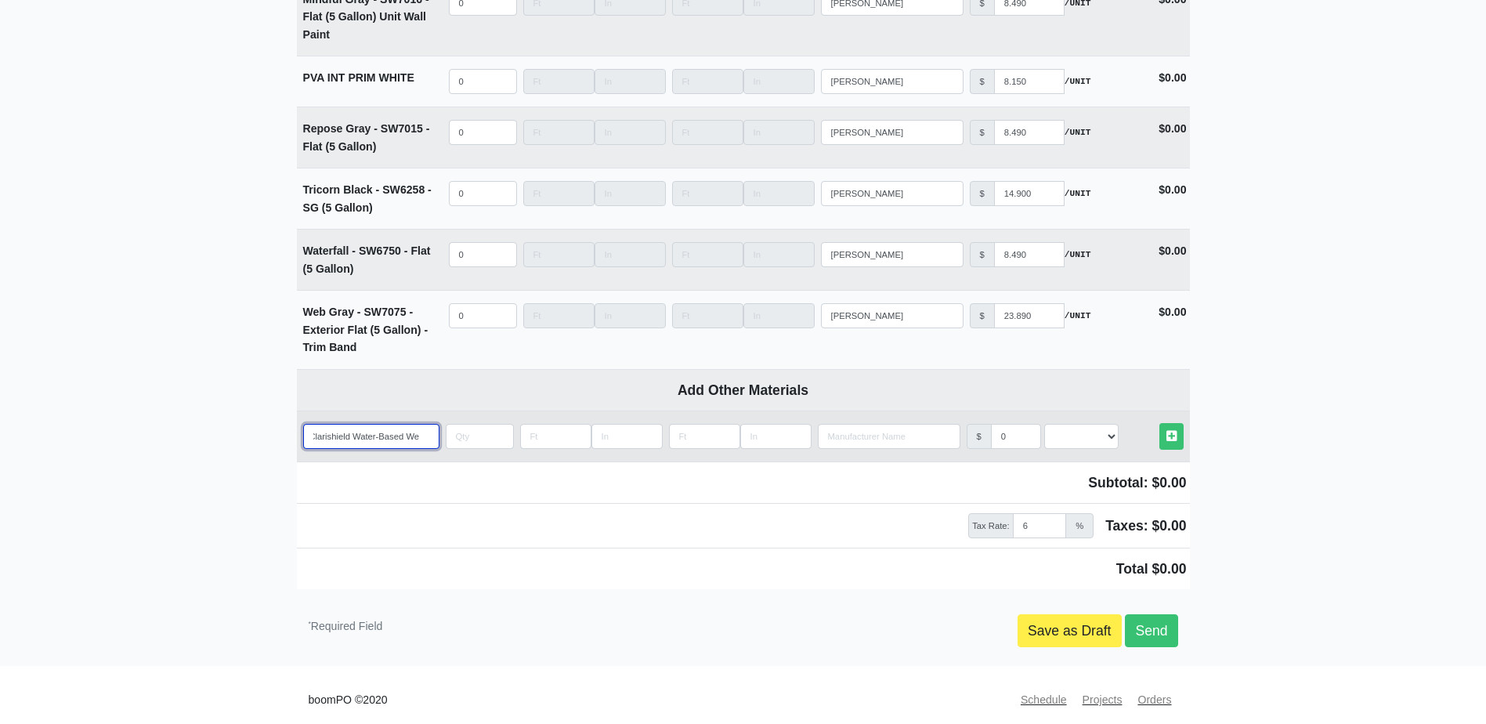
type input "H&C Clarishield Water-Based Wet"
select select
type input "H&C Clarishield Water-Based Wet"
select select
type input "H&C Clarishield Water-Based Wet L"
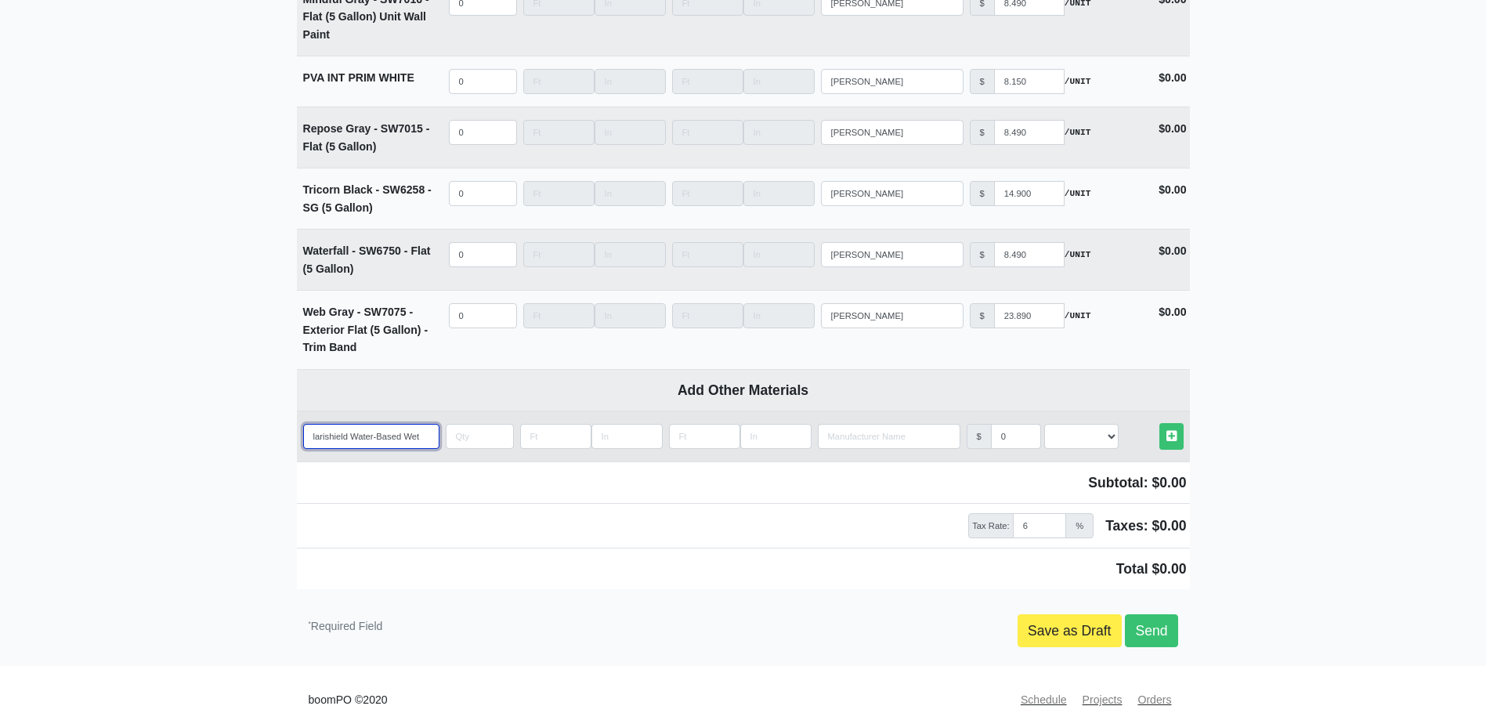
select select
type input "H&C Clarishield Water-Based Wet Lo"
select select
type input "H&C Clarishield Water-Based Wet Loo"
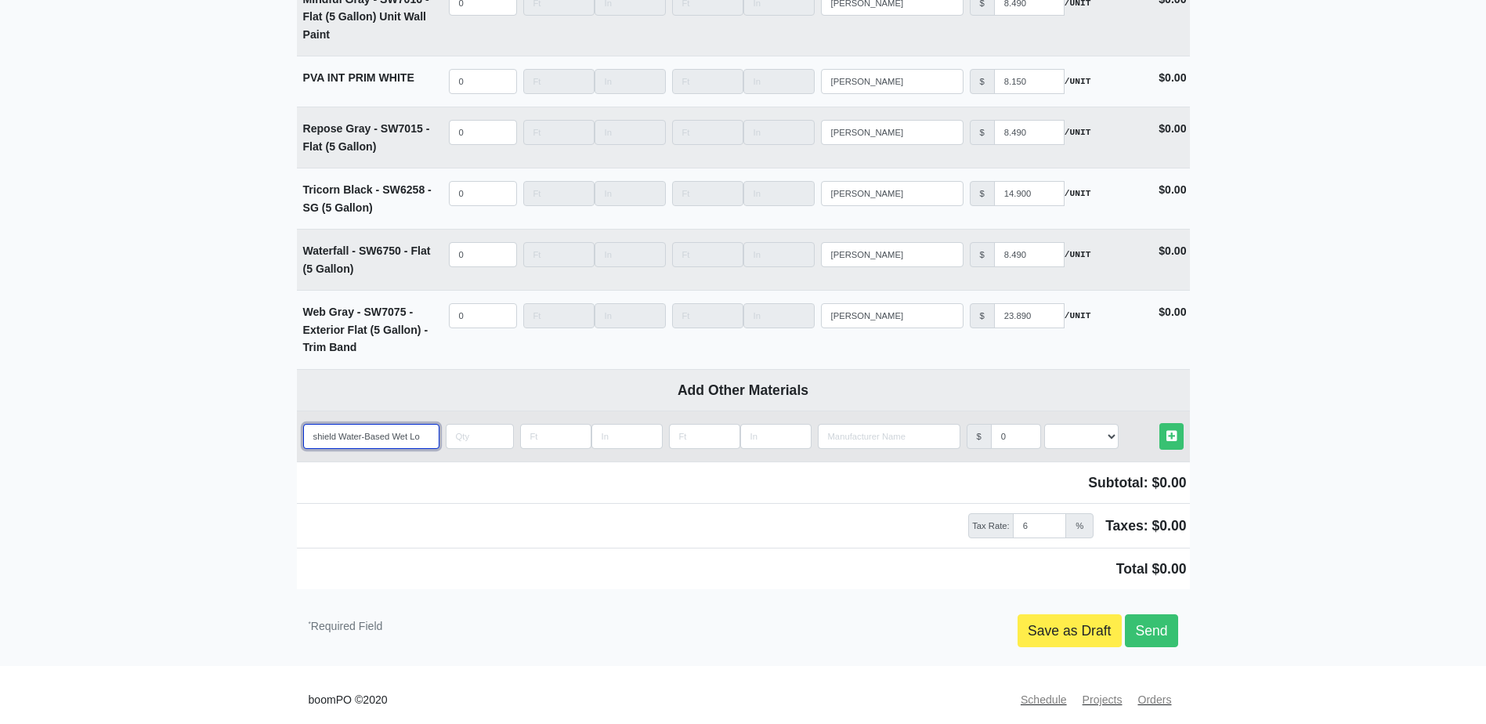
select select
type input "H&C Clarishield Water-Based Wet Look"
select select
type input "H&C Clarishield Water-Based Wet Look"
select select
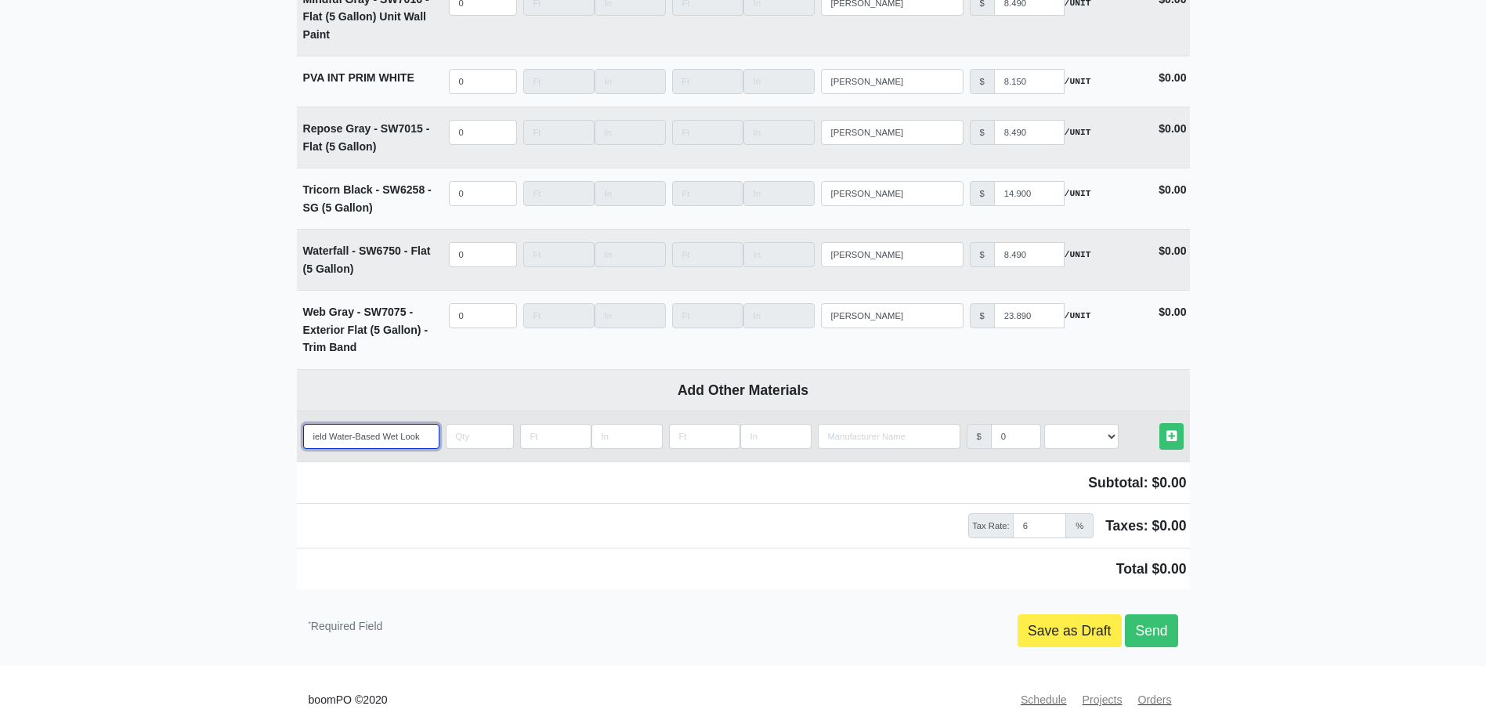
type input "H&C Clarishield Water-Based Wet Look C"
select select
type input "H&C Clarishield Water-Based Wet Look Cl"
select select
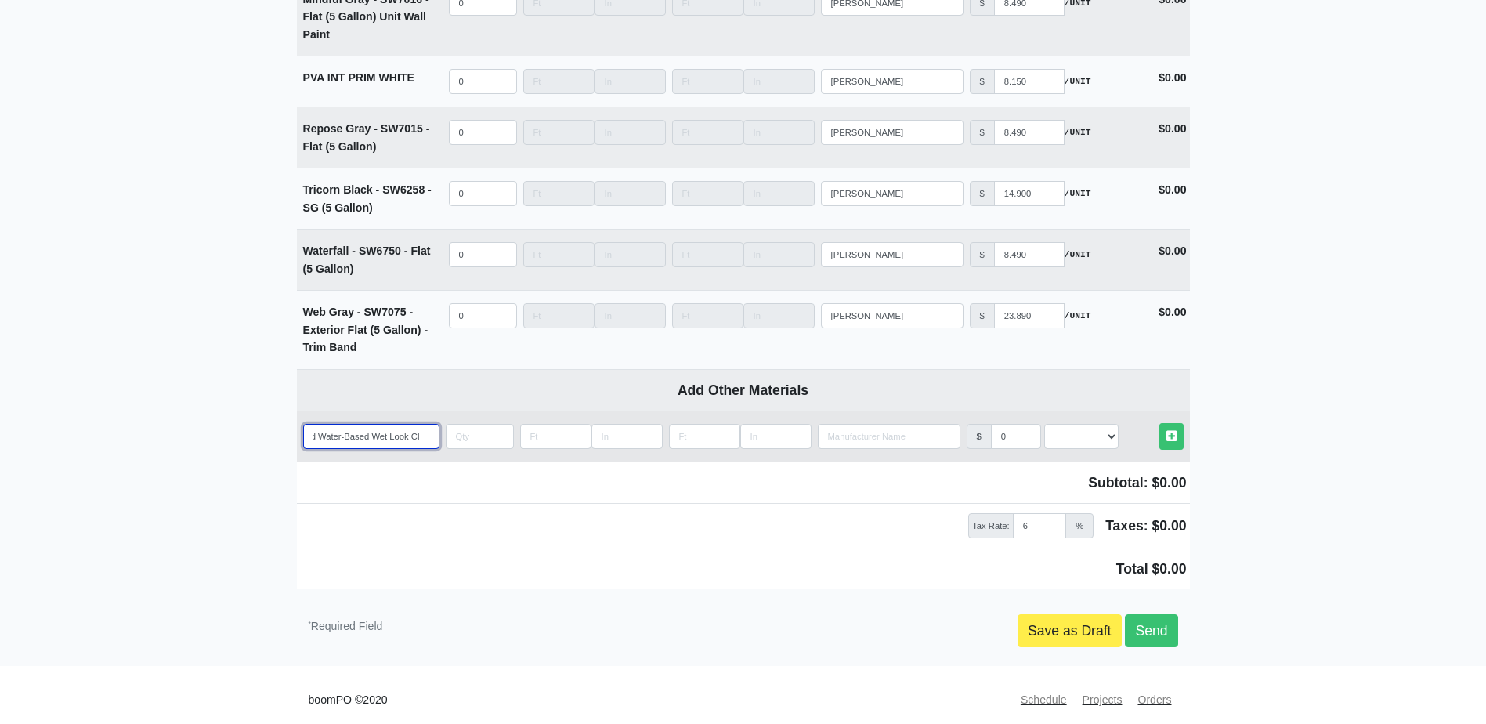
type input "H&C Clarishield Water-Based Wet Look Cle"
select select
type input "H&C Clarishield Water-Based Wet Look Clea"
select select
type input "H&C Clarishield Water-Based Wet Look Clear"
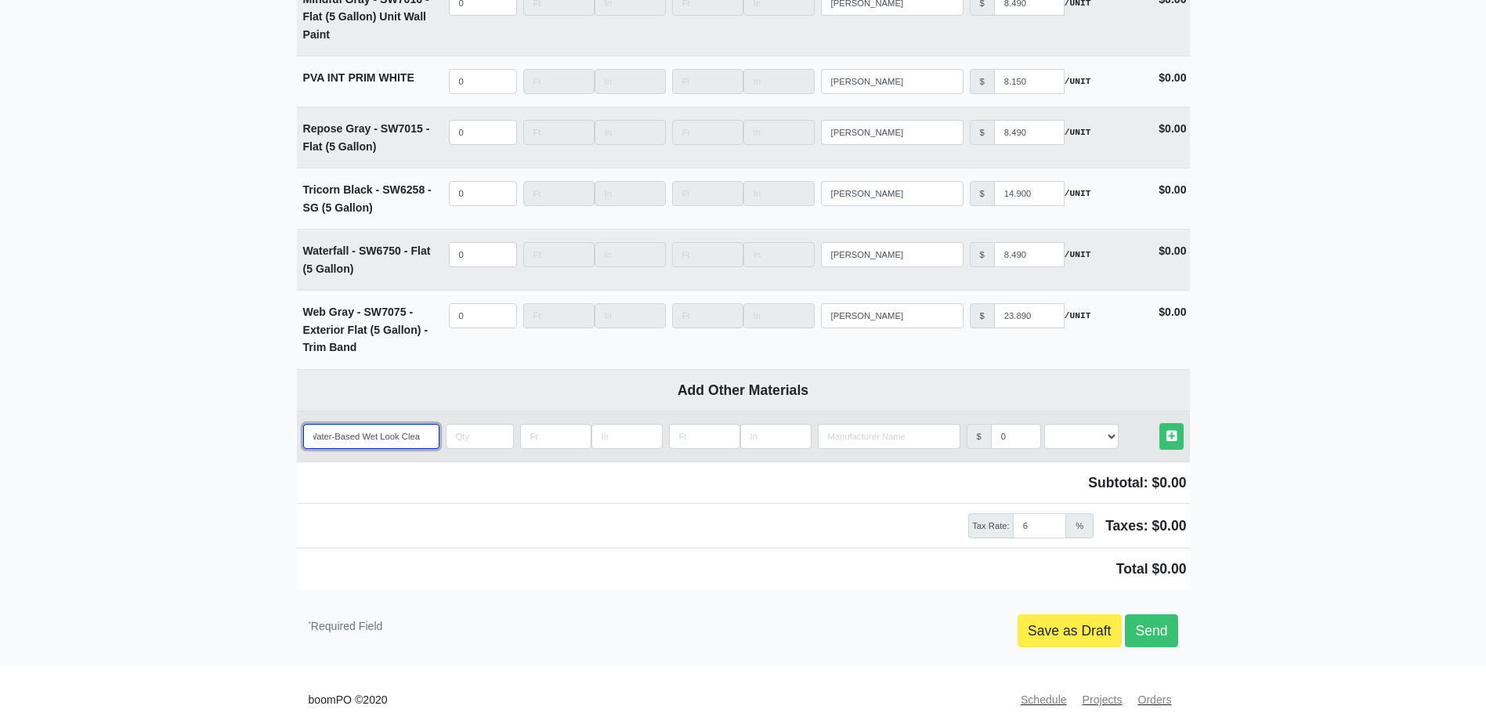
select select
type input "H&C Clarishield Water-Based Wet Look Clear"
select select
type input "H&C Clarishield Water-Based Wet Look Clear C"
select select
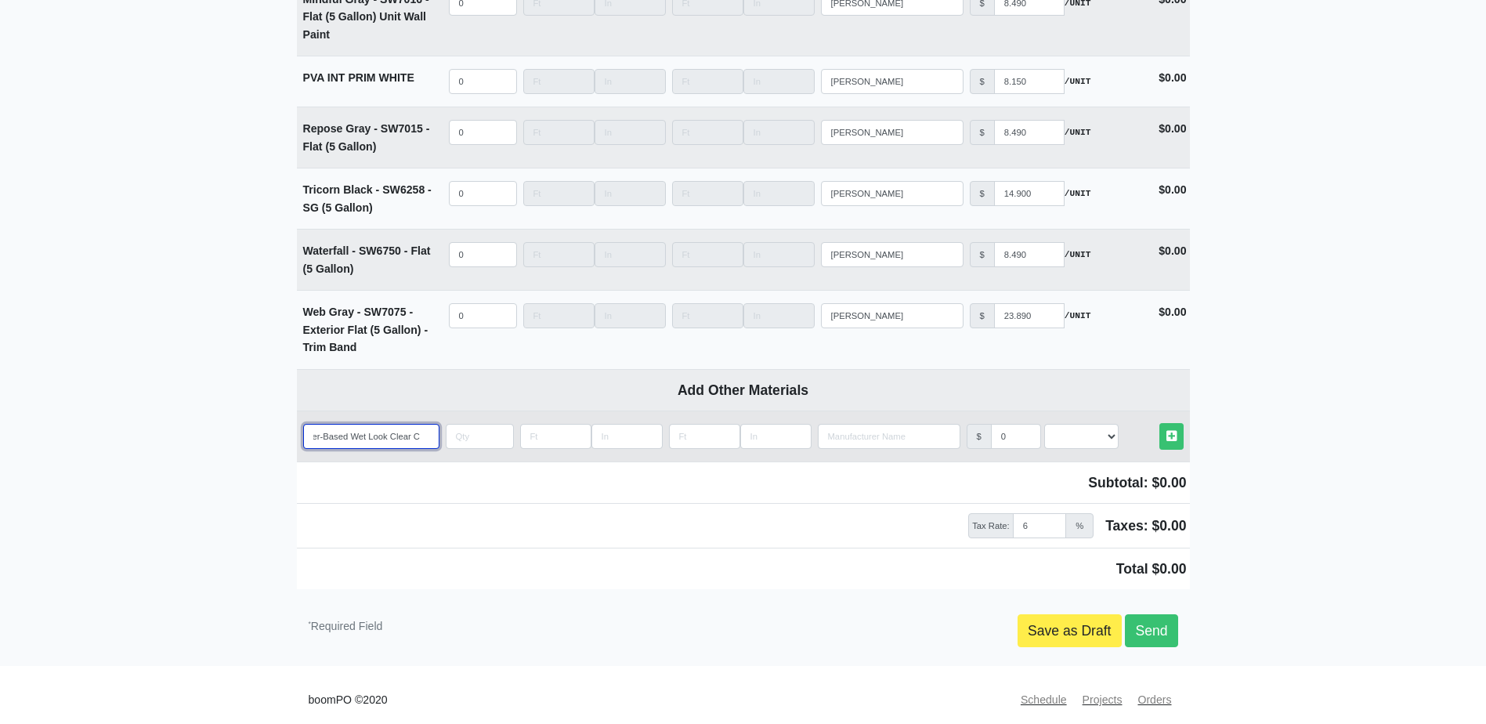
type input "H&C Clarishield Water-Based Wet Look Clear Co"
select select
type input "H&C Clarishield Water-Based Wet Look Clear Con"
select select
type input "H&C Clarishield Water-Based Wet Look Clear Conc"
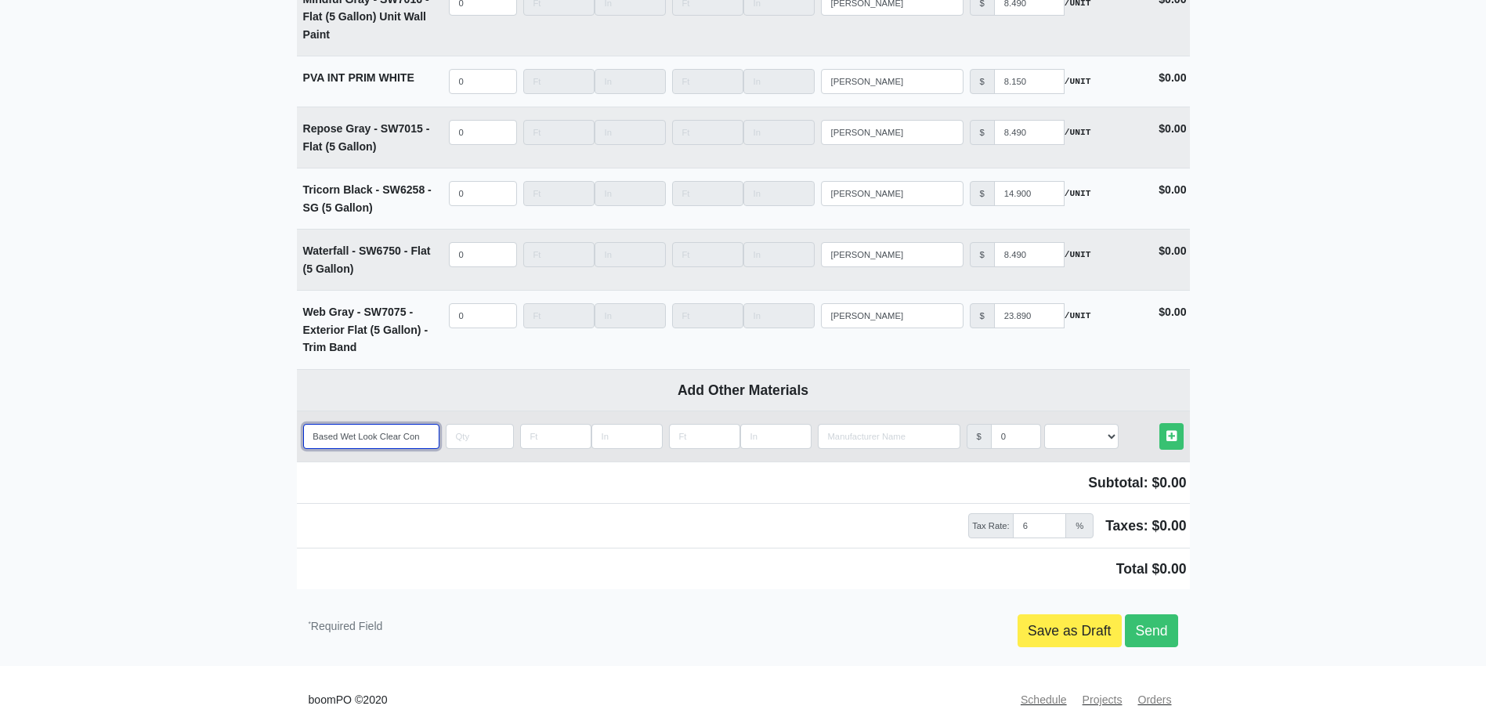
select select
type input "H&C Clarishield Water-Based Wet Look Clear Concr"
select select
type input "H&C Clarishield Water-Based Wet Look Clear Concre"
select select
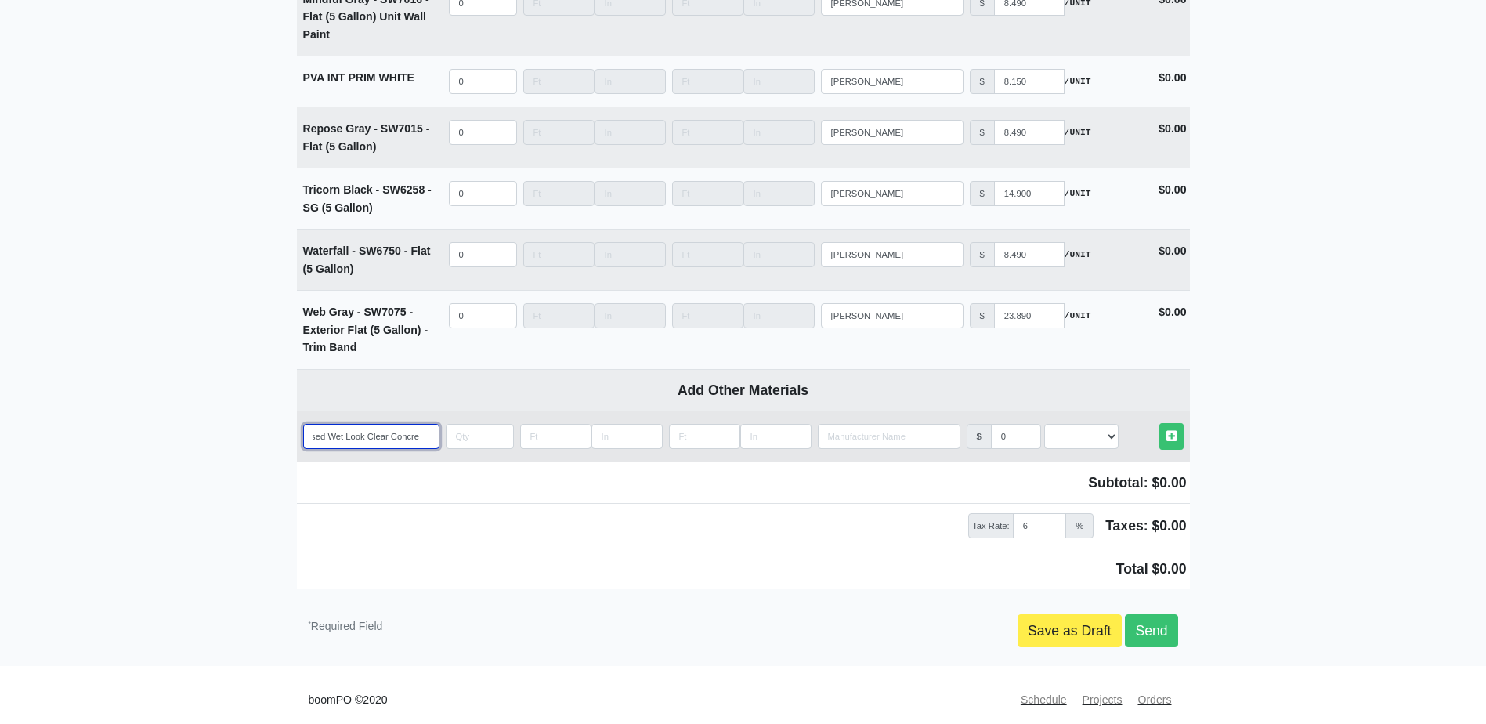
type input "H&C Clarishield Water-Based Wet Look Clear Concret"
select select
type input "H&C Clarishield Water-Based Wet Look Clear Concrete"
select select
type input "H&C Clarishield Water-Based Wet Look Clear Concrete"
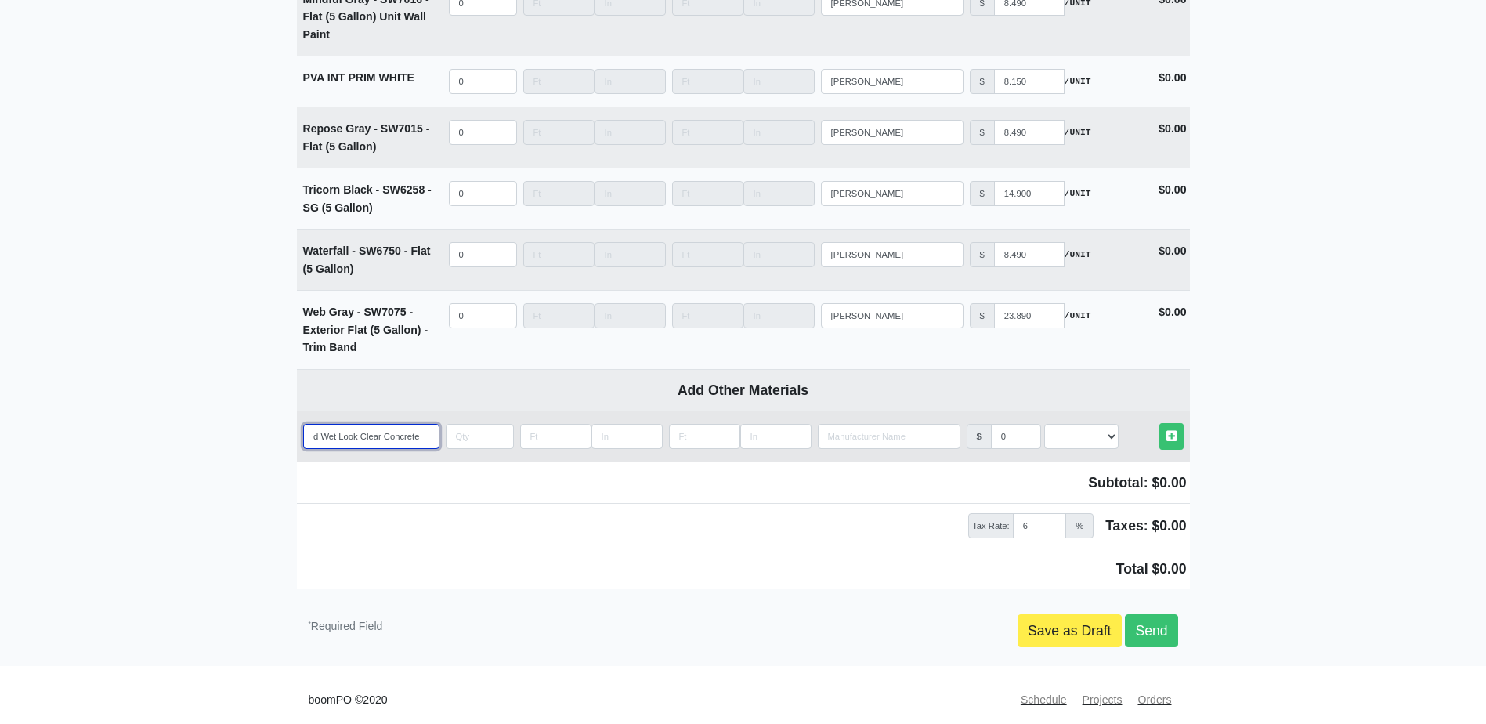
select select
type input "H&C Clarishield Water-Based Wet Look Clear Concrete S"
select select
type input "H&C Clarishield Water-Based Wet Look Clear Concrete Se"
select select
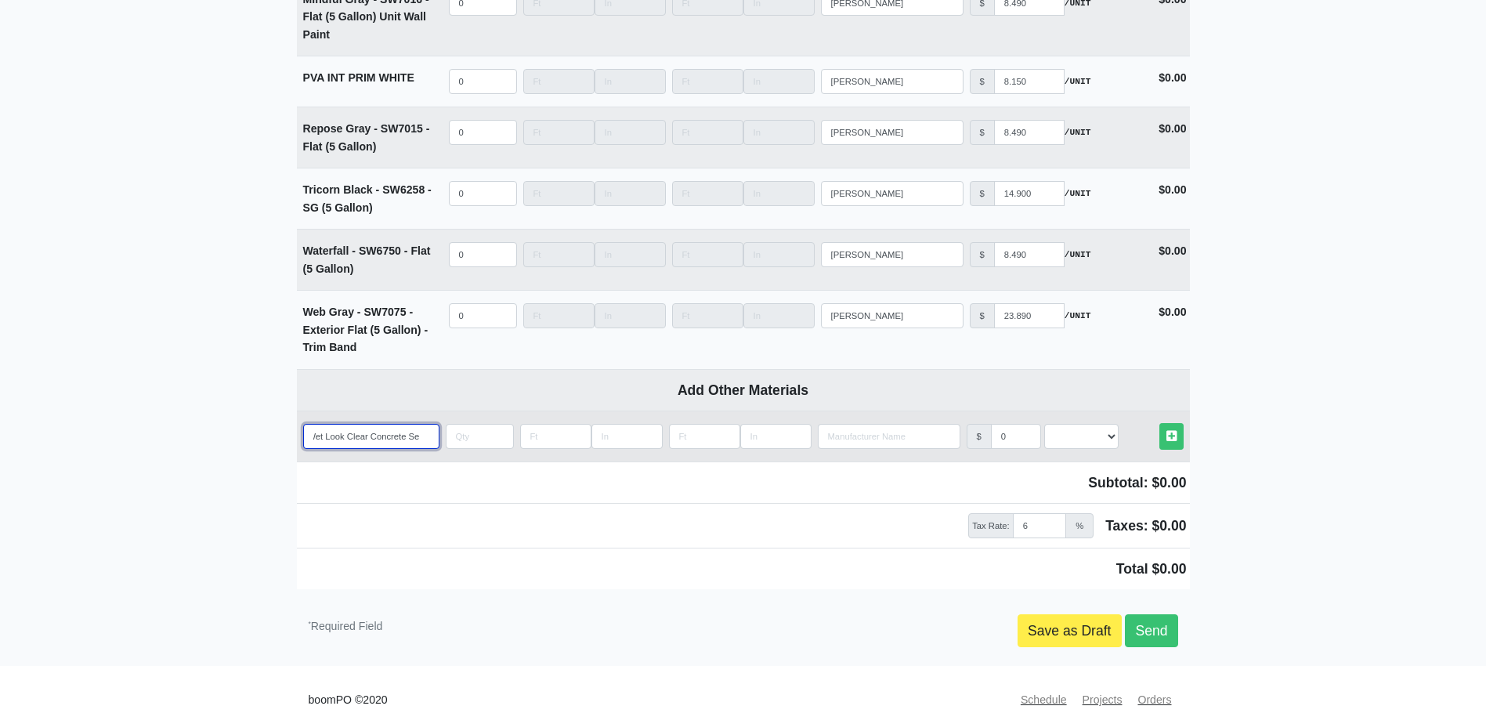
type input "H&C Clarishield Water-Based Wet Look Clear Concrete Sea"
select select
type input "H&C Clarishield Water-Based Wet Look Clear Concrete Seal"
select select
type input "H&C Clarishield Water-Based Wet Look Clear Concrete Seale"
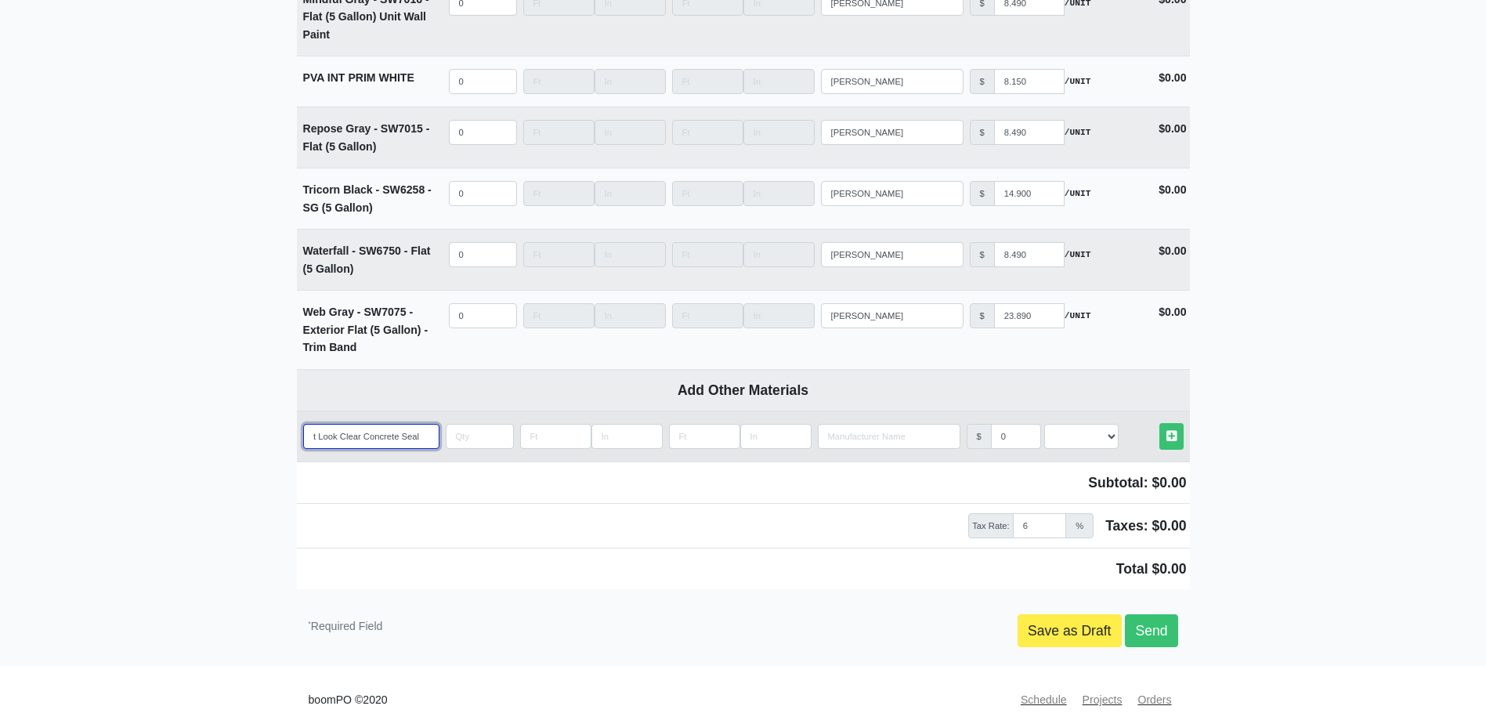
select select
type input "H&C Clarishield Water-Based Wet Look Clear Concrete Sealer"
select select
type input "H&C Clarishield Water-Based Wet Look Clear Concrete Sealer"
select select
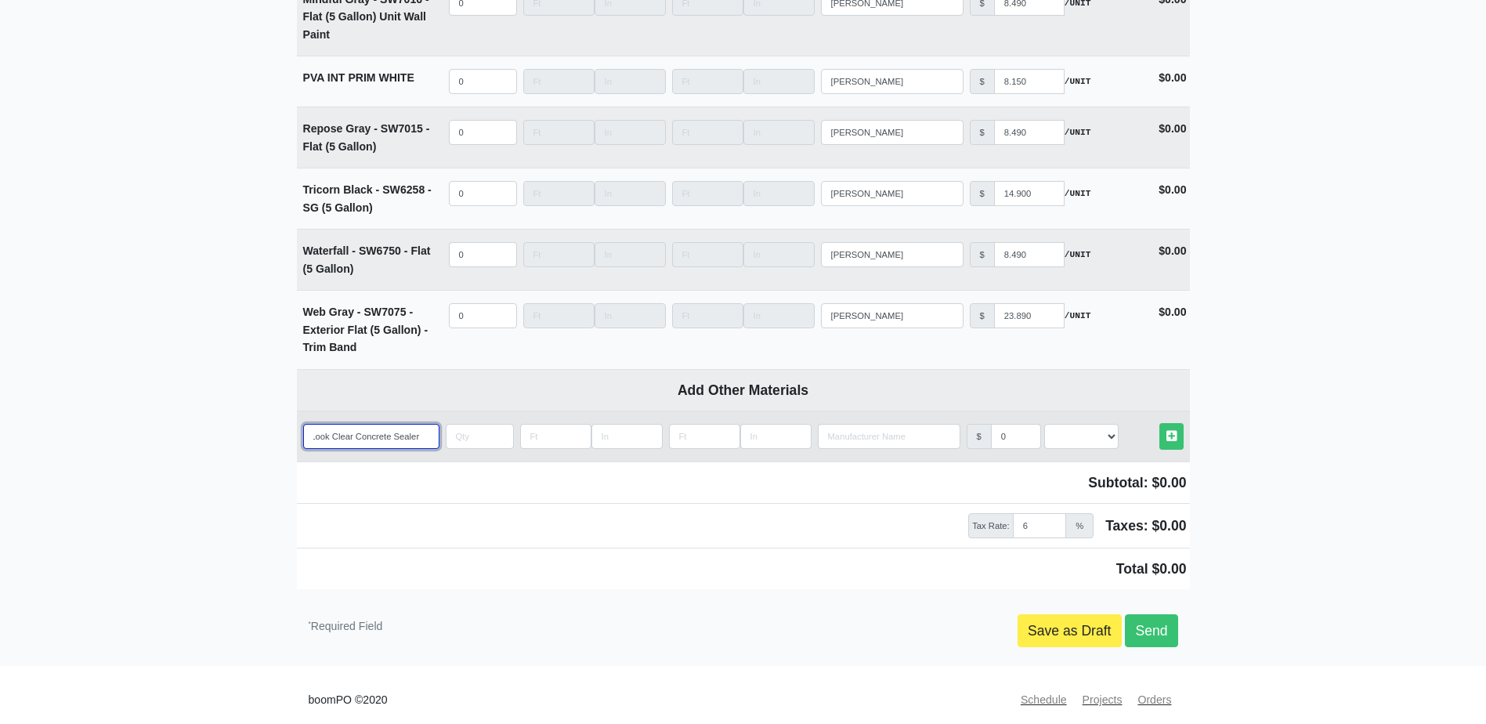
type input "H&C Clarishield Water-Based Wet Look Clear Concrete Sealer -"
select select
type input "H&C Clarishield Water-Based Wet Look Clear Concrete Sealer -"
select select
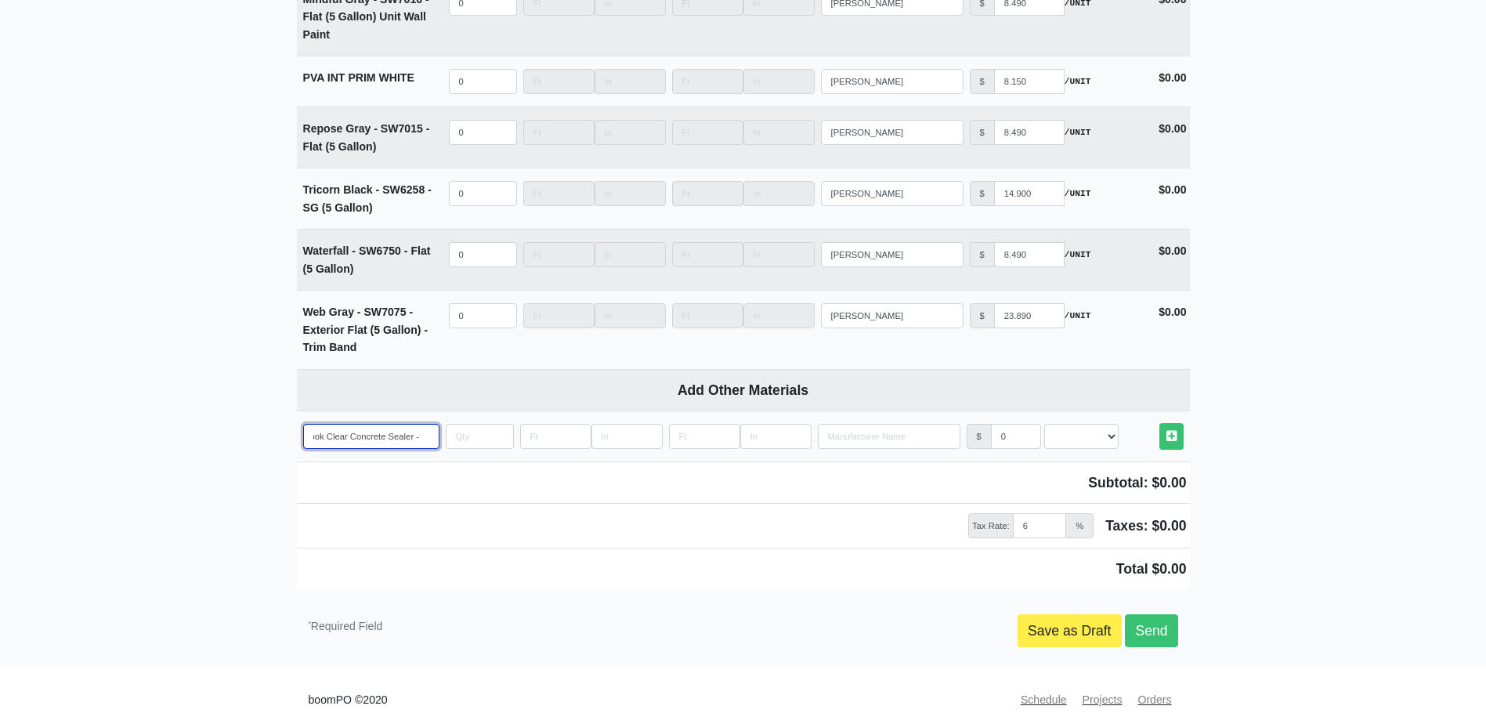
type input "H&C Clarishield Water-Based Wet Look Clear Concrete Sealer - S"
select select
type input "H&C Clarishield Water-Based Wet Look Clear Concrete Sealer - Sl"
select select
type input "H&C Clarishield Water-Based Wet Look Clear Concrete Sealer - Sli"
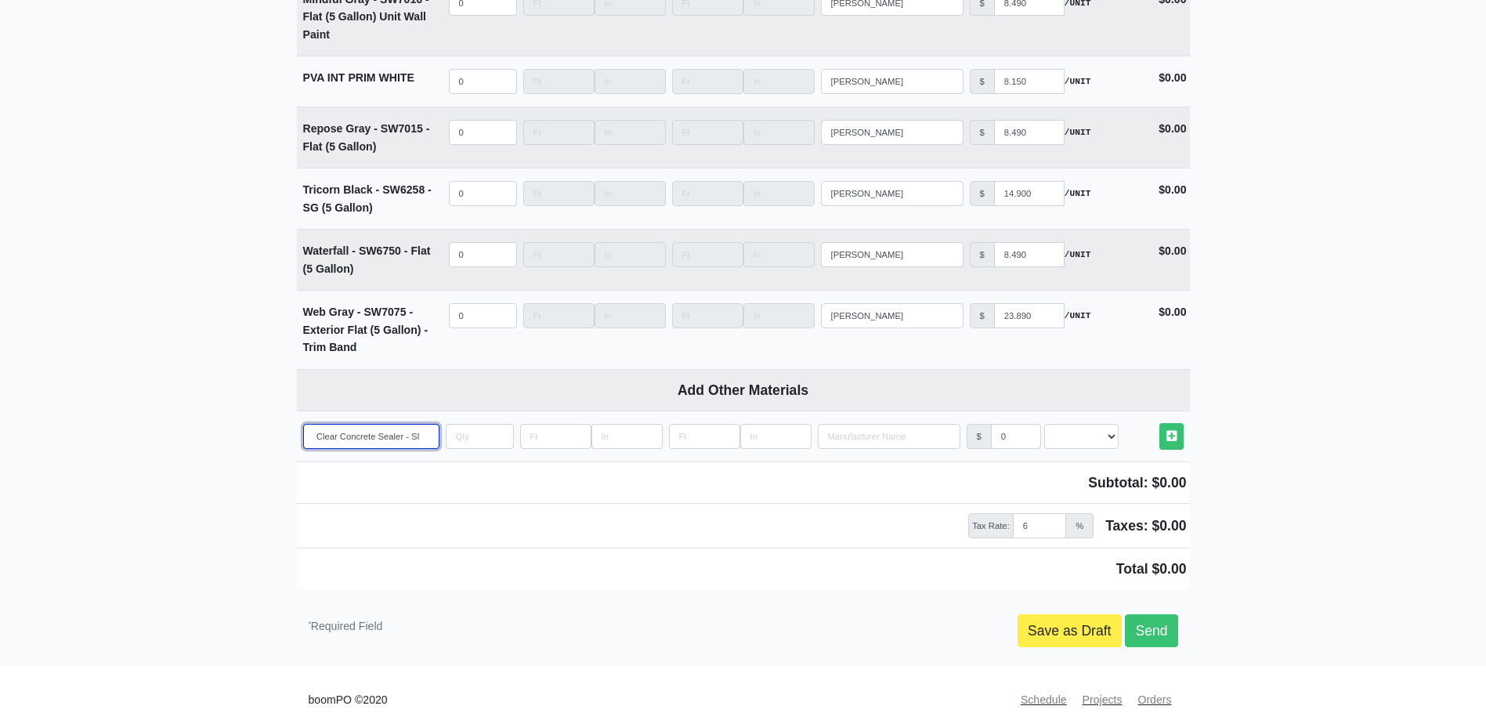
select select
type input "H&C Clarishield Water-Based Wet Look Clear Concrete Sealer - Slip"
select select
type input "H&C Clarishield Water-Based Wet Look Clear Concrete Sealer - Slip"
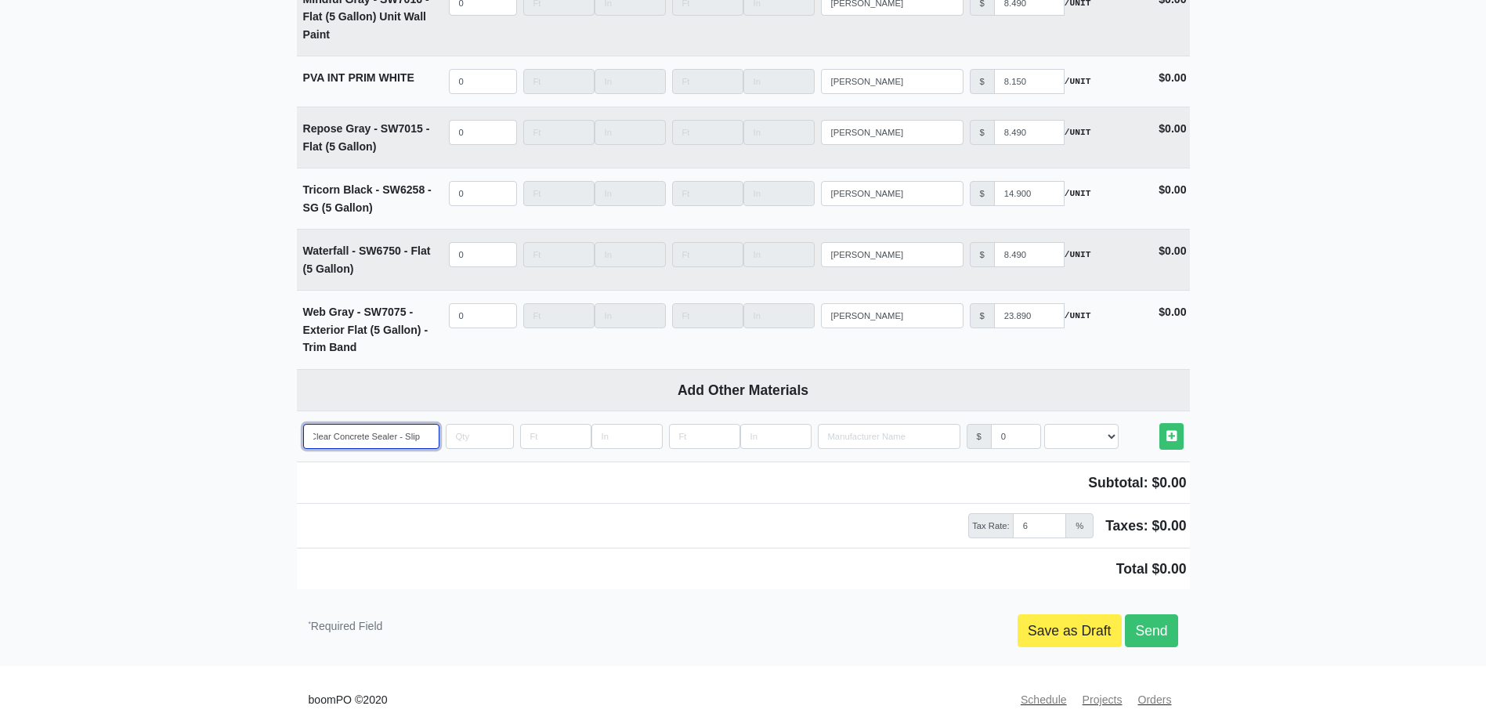
select select
type input "H&C Clarishield Water-Based Wet Look Clear Concrete Sealer - Slip R"
select select
type input "H&C Clarishield Water-Based Wet Look Clear Concrete Sealer - Slip Re"
select select
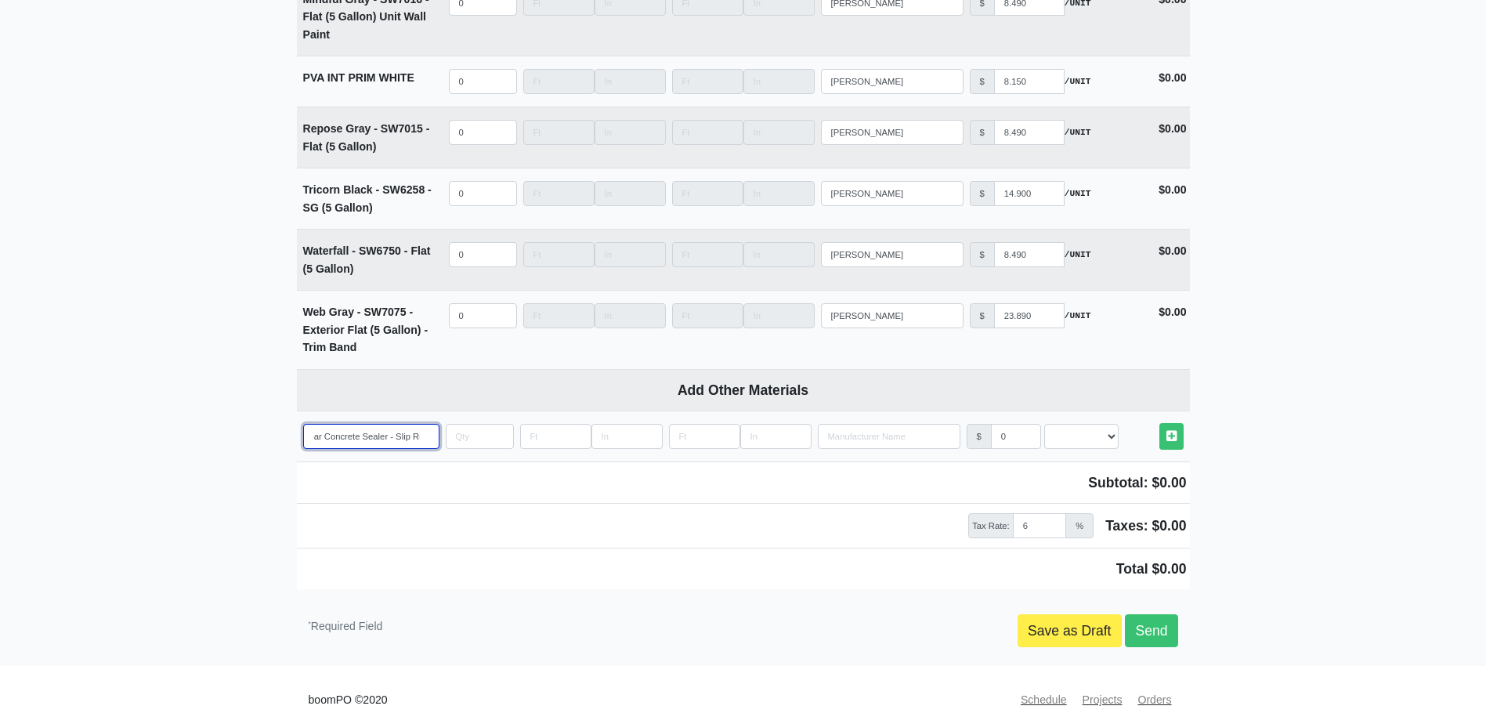
scroll to position [0, 175]
type input "H&C Clarishield Water-Based Wet Look Clear Concrete Sealer - Slip Res"
select select
type input "H&C Clarishield Water-Based Wet Look Clear Concrete Sealer - Slip Resi"
select select
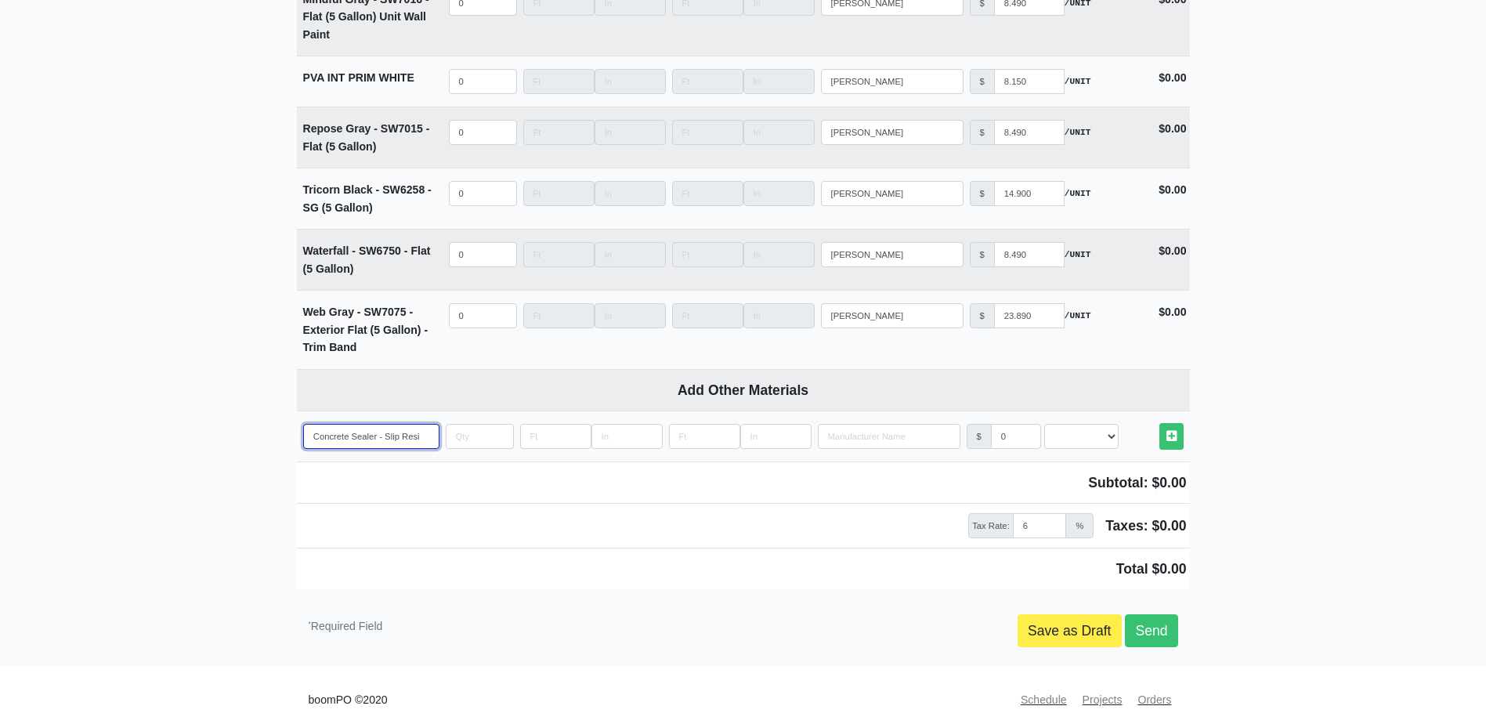
type input "H&C Clarishield Water-Based Wet Look Clear Concrete Sealer - Slip Resis"
select select
type input "H&C Clarishield Water-Based Wet Look Clear Concrete Sealer - Slip Resist"
select select
type input "H&C Clarishield Water-Based Wet Look Clear Concrete Sealer - Slip Resista"
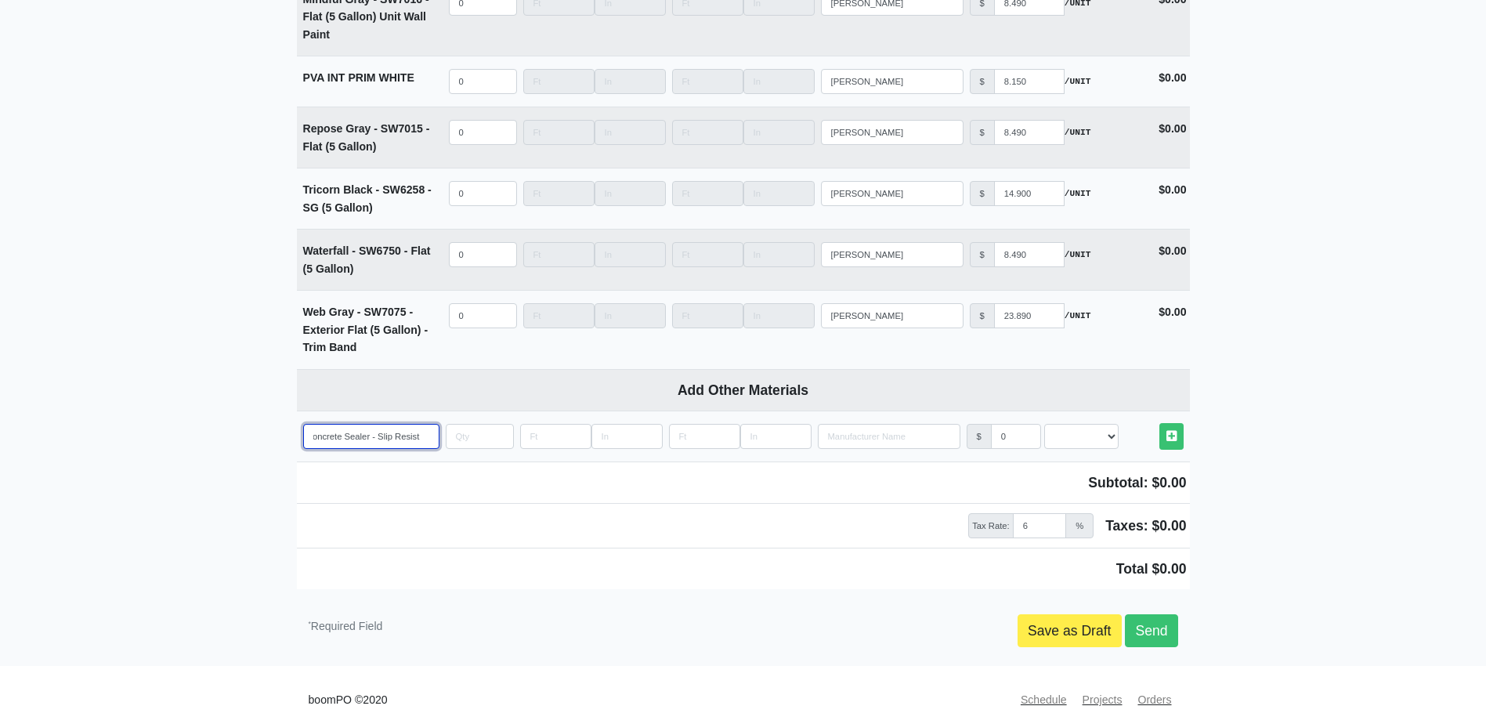
select select
type input "H&C Clarishield Water-Based Wet Look Clear Concrete Sealer - Slip Resistan"
select select
type input "H&C Clarishield Water-Based Wet Look Clear Concrete Sealer - Slip Resistanc"
select select
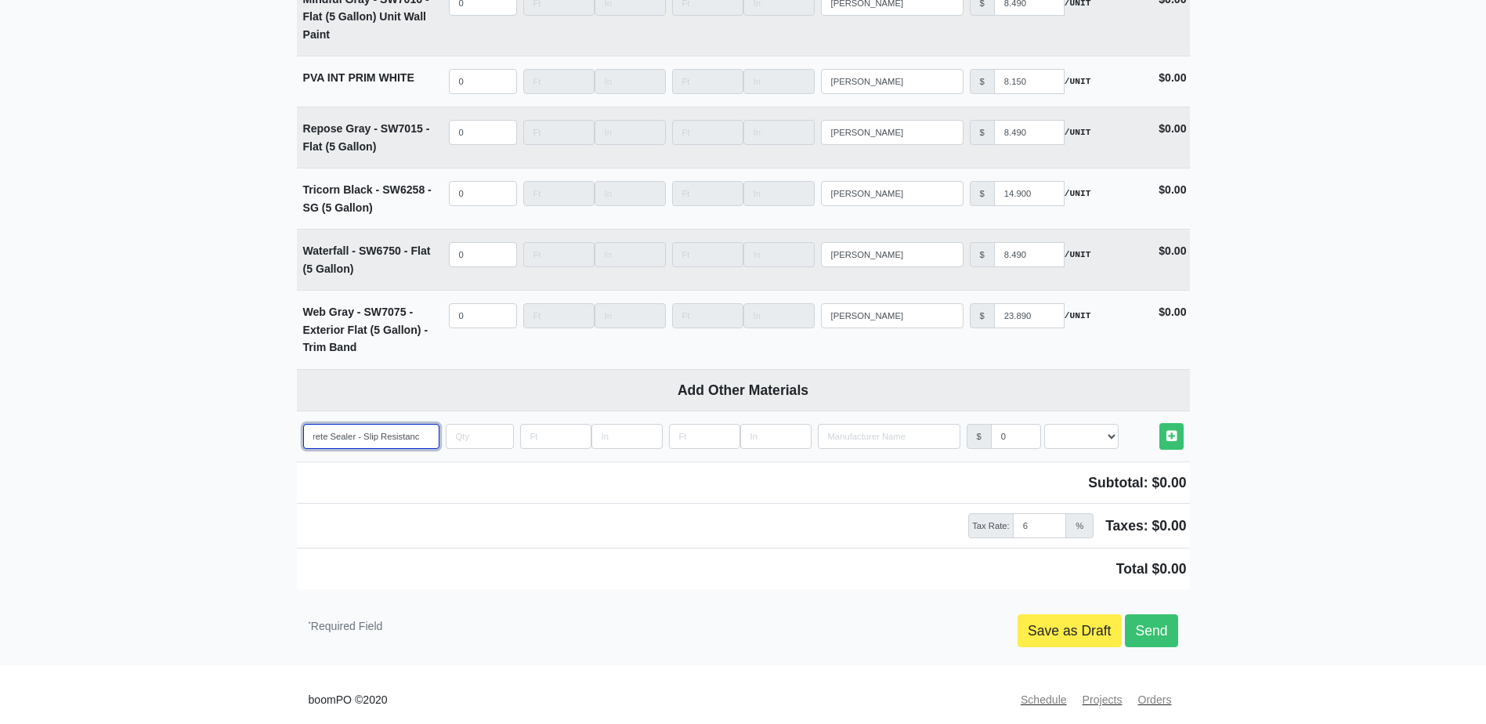
type input "H&C Clarishield Water-Based Wet Look Clear Concrete Sealer - Slip Resistance"
select select
type input "H&C Clarishield Water-Based Wet Look Clear Concrete Sealer - Slip Resistance"
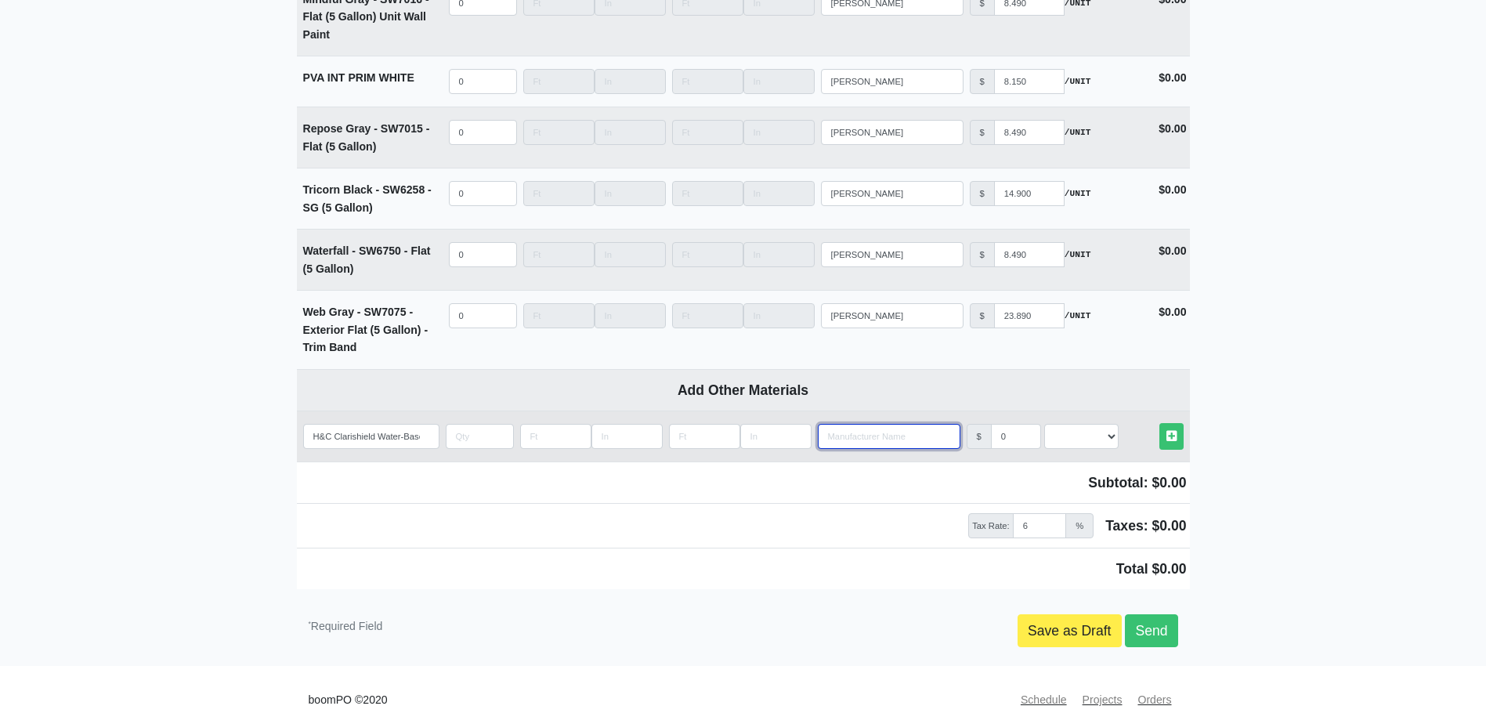
click at [883, 424] on input "Search" at bounding box center [889, 436] width 143 height 25
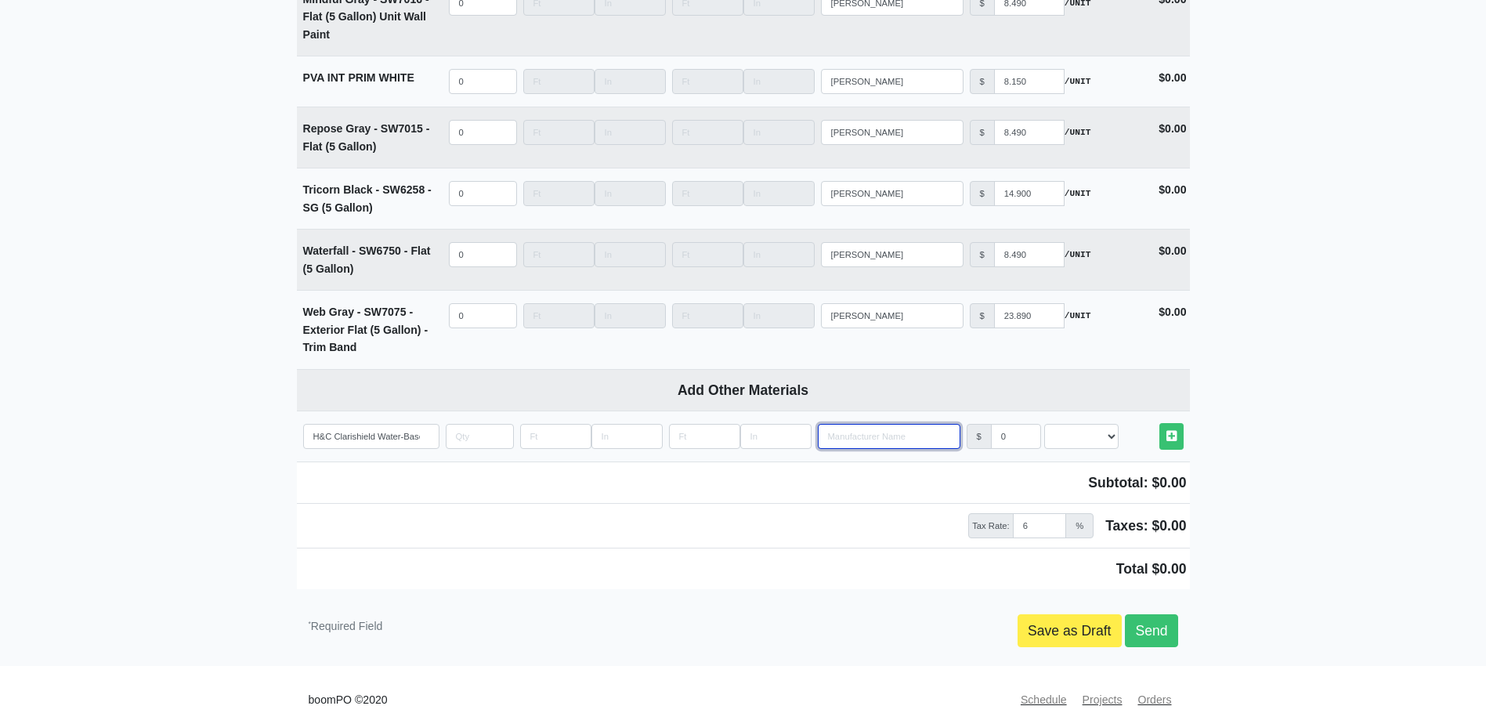
type input "H"
select select
type input "H&"
select select
type input "H&C"
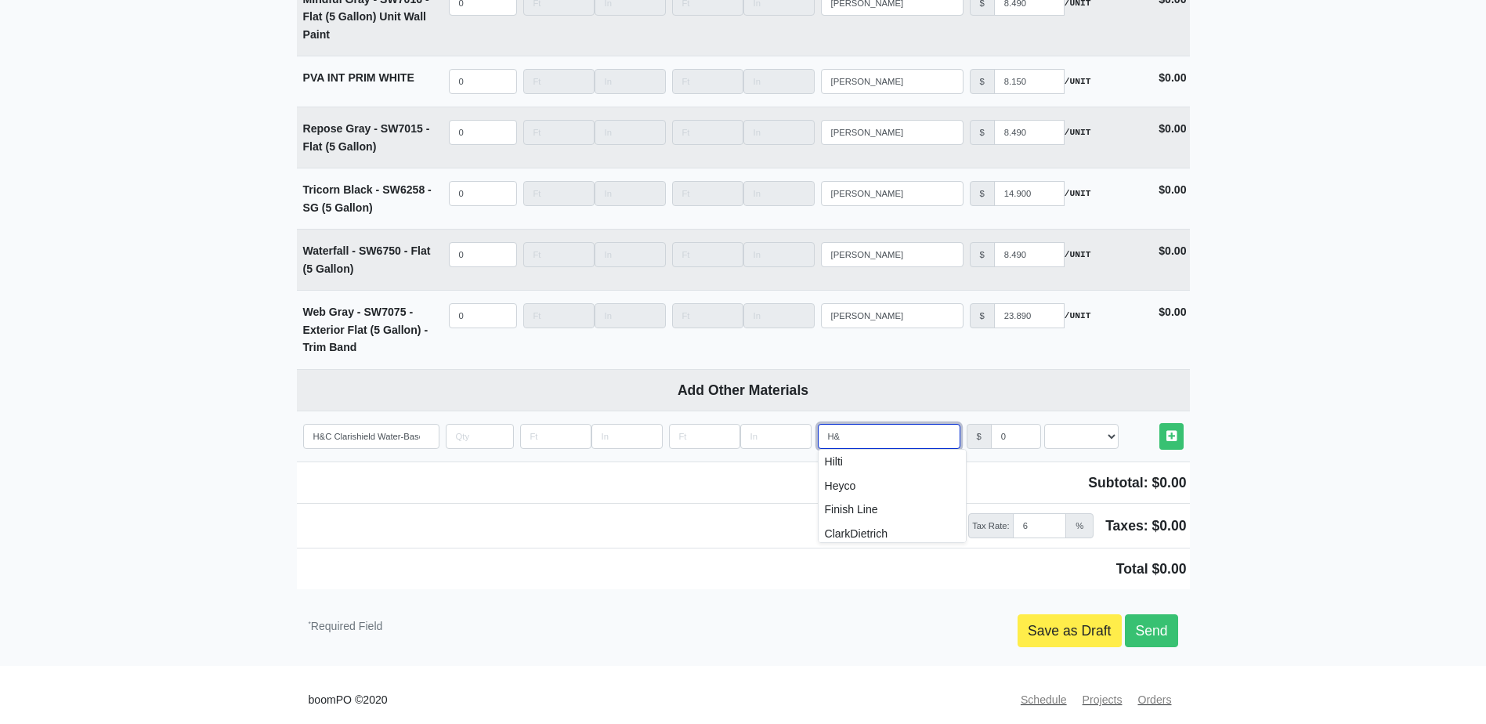
select select
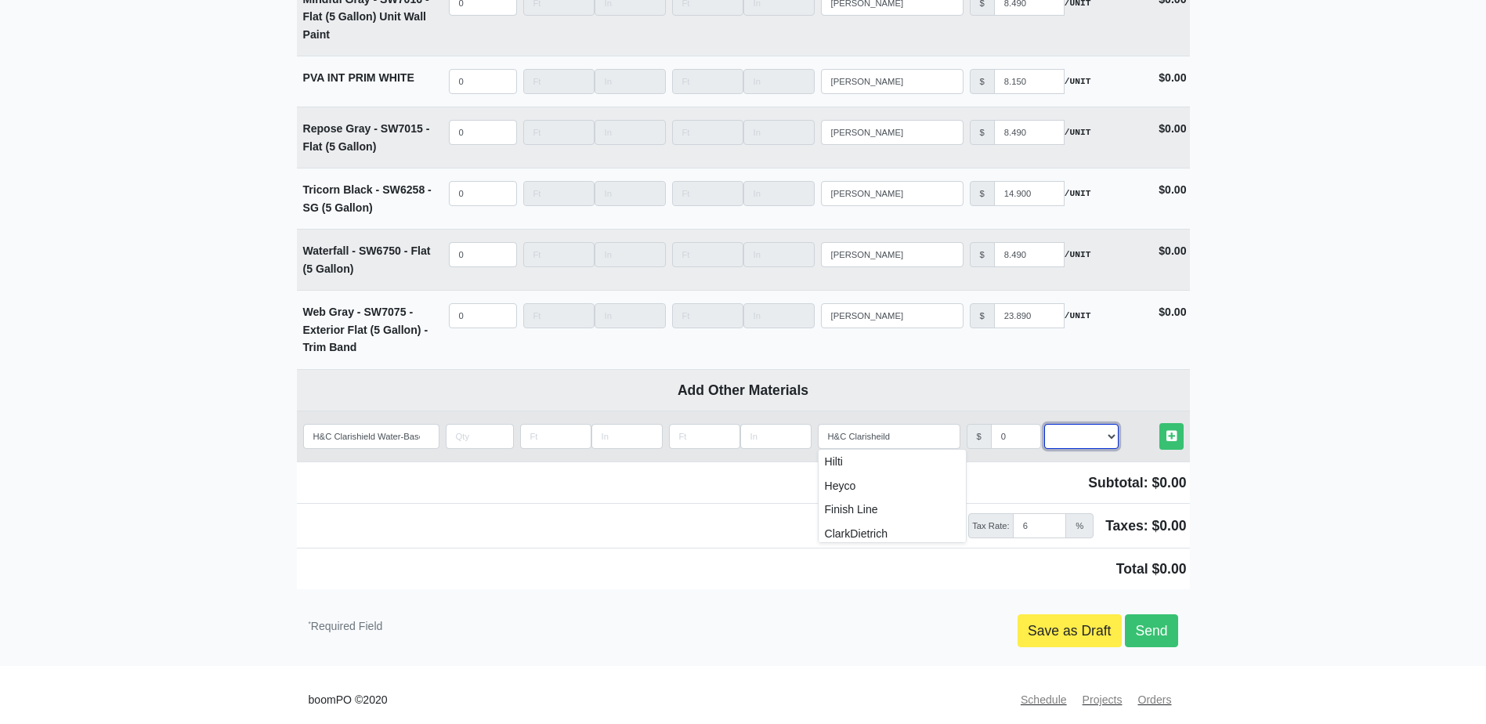
click at [1096, 429] on select "Select an Option! UNIT MLF LF MSQFT SQFT" at bounding box center [1081, 436] width 74 height 25
click at [1044, 424] on select "Select an Option! UNIT MLF LF MSQFT SQFT" at bounding box center [1081, 436] width 74 height 25
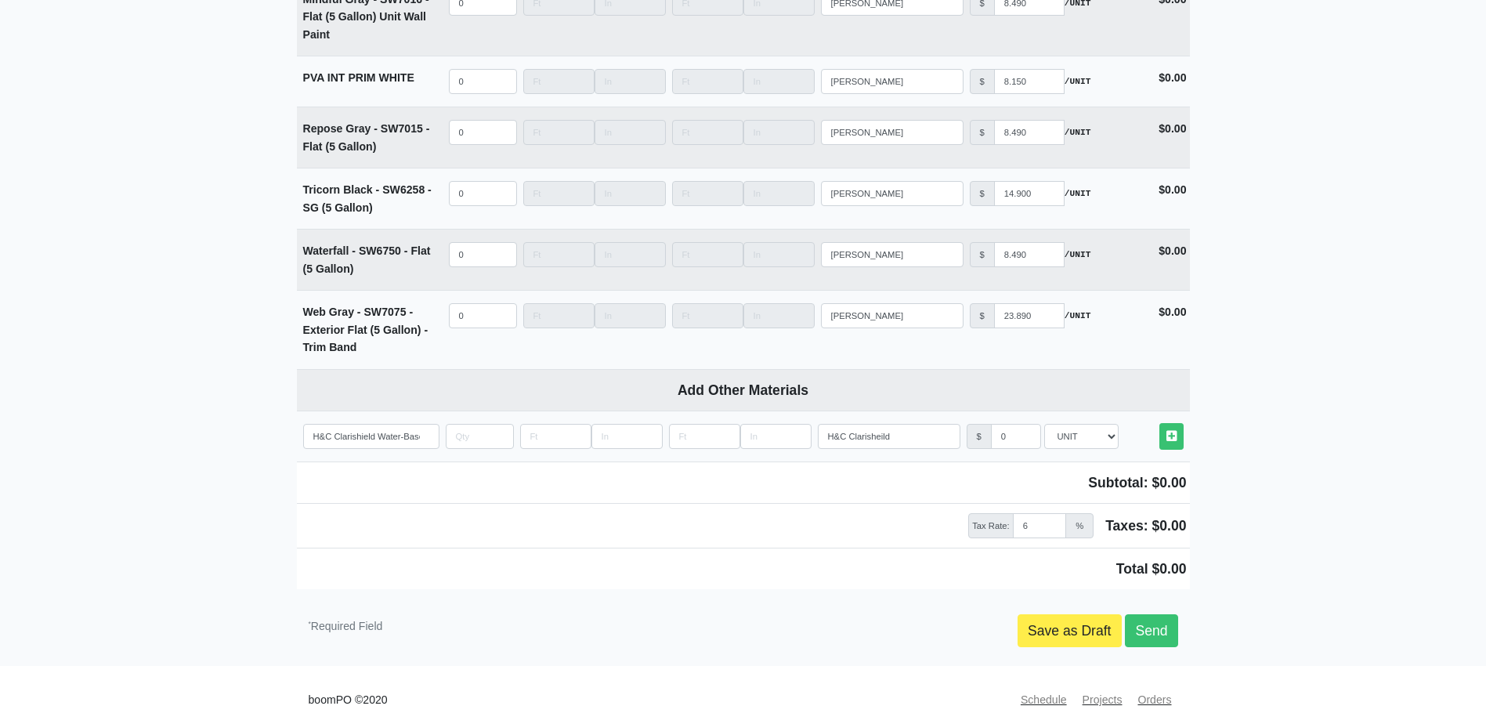
click at [562, 547] on td "Total $0.00" at bounding box center [743, 568] width 893 height 42
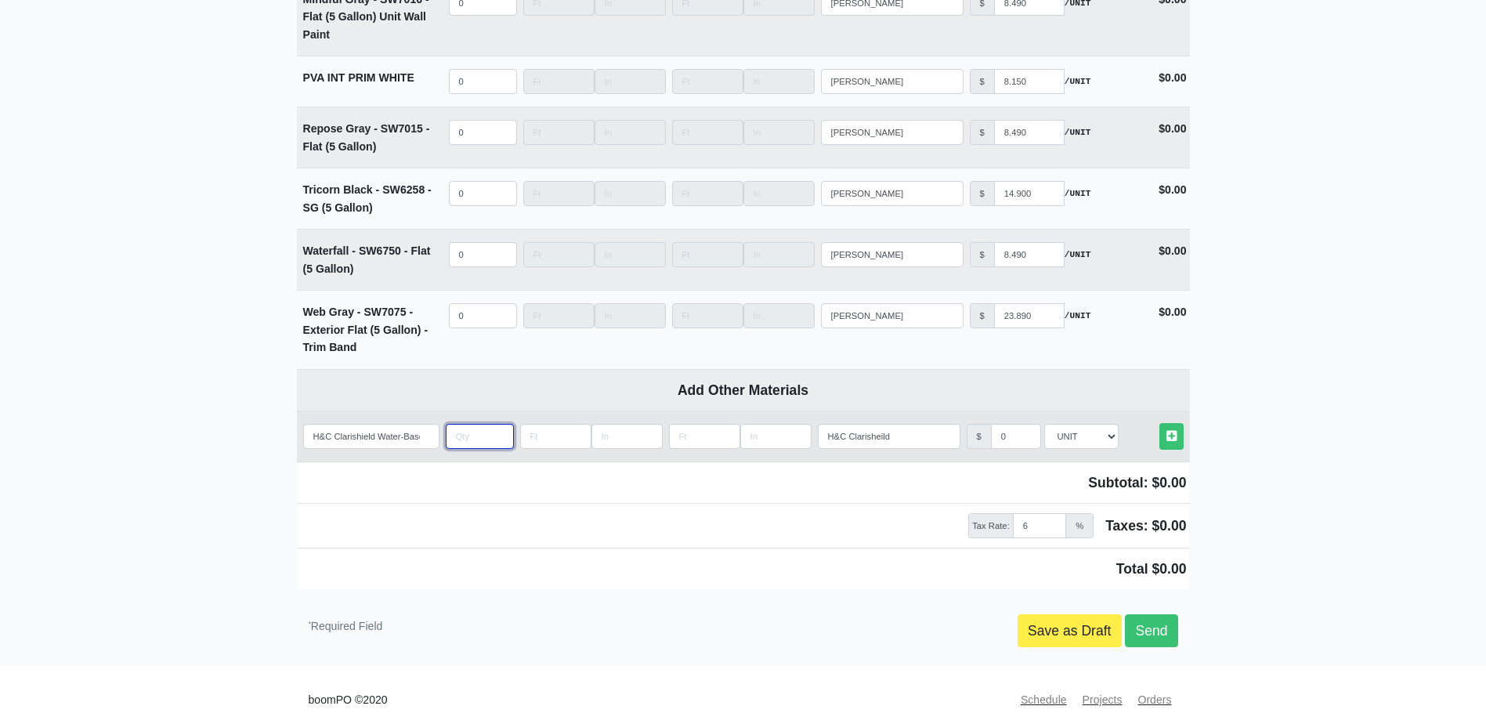
click at [465, 428] on input "quantity" at bounding box center [480, 436] width 68 height 25
click at [1176, 427] on link "Other Materials" at bounding box center [1171, 436] width 24 height 26
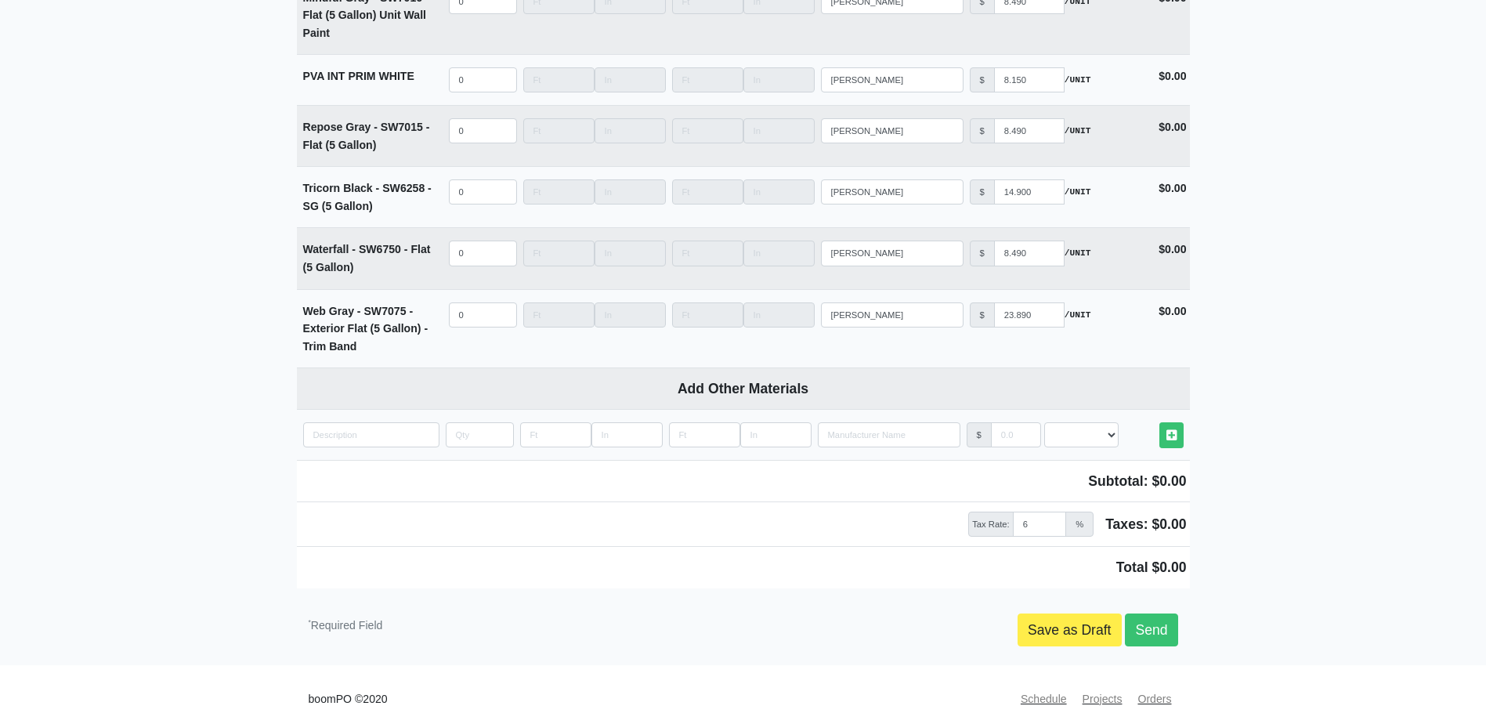
click at [1151, 634] on link "Send" at bounding box center [1151, 629] width 52 height 33
